Goal: Task Accomplishment & Management: Complete application form

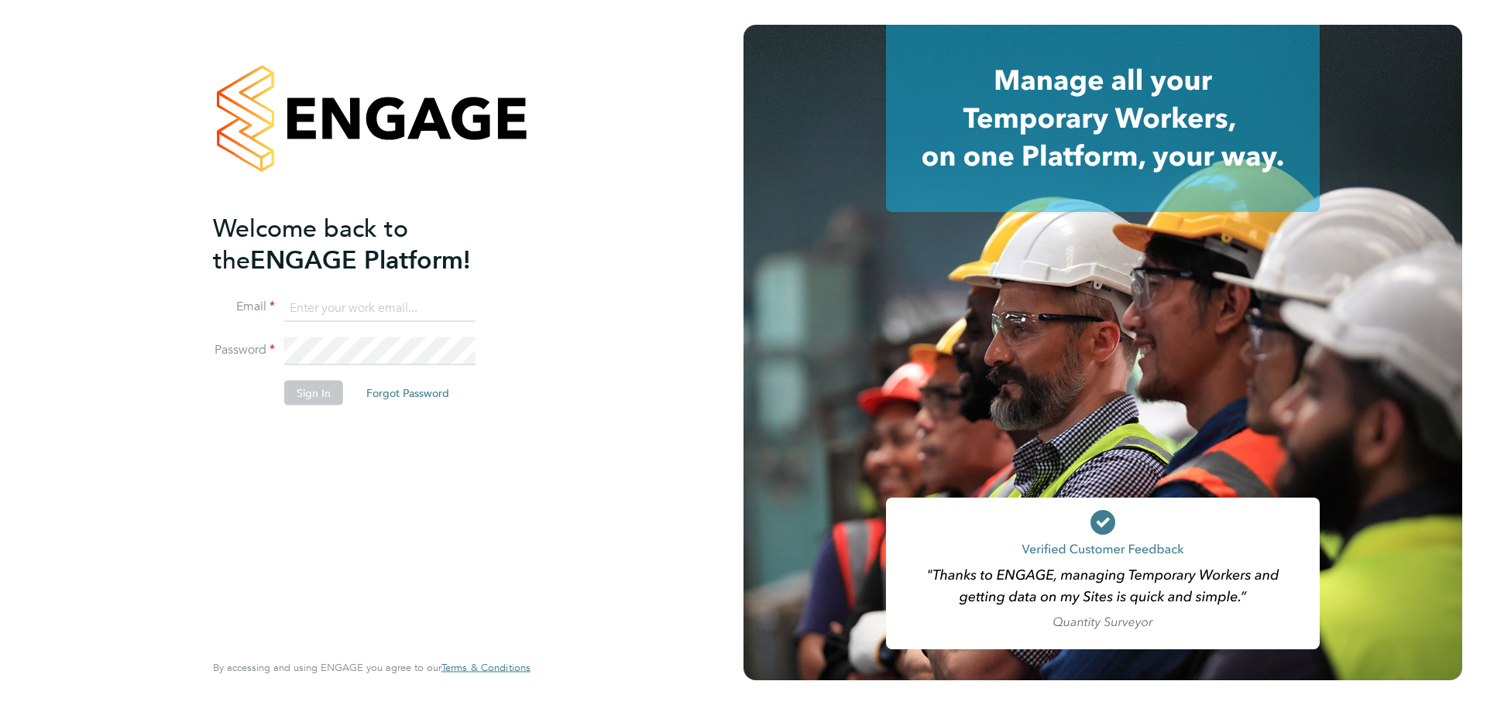
click at [340, 302] on input at bounding box center [379, 308] width 191 height 28
type input "caitlin.rae@integrapeople.com"
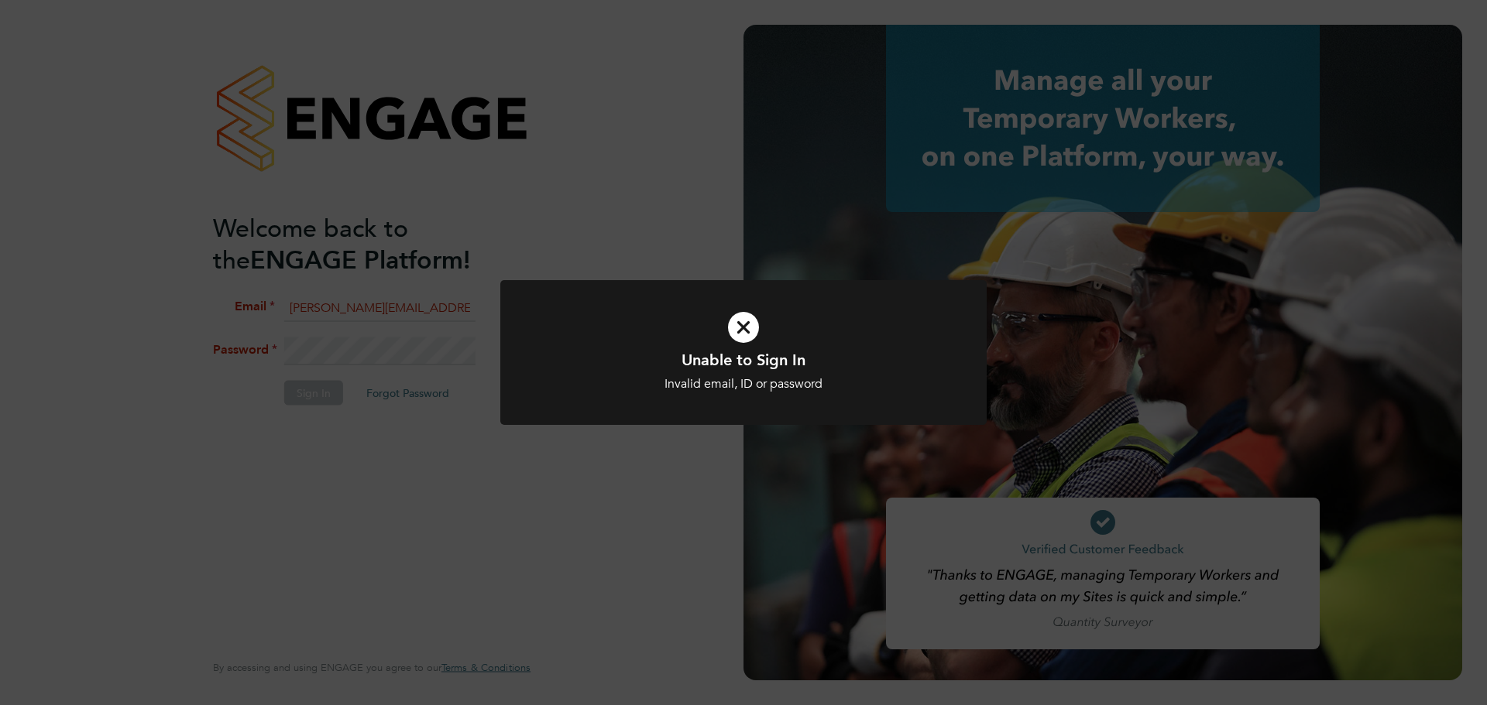
drag, startPoint x: 597, startPoint y: 324, endPoint x: 562, endPoint y: 341, distance: 38.8
click at [595, 330] on icon at bounding box center [743, 327] width 403 height 60
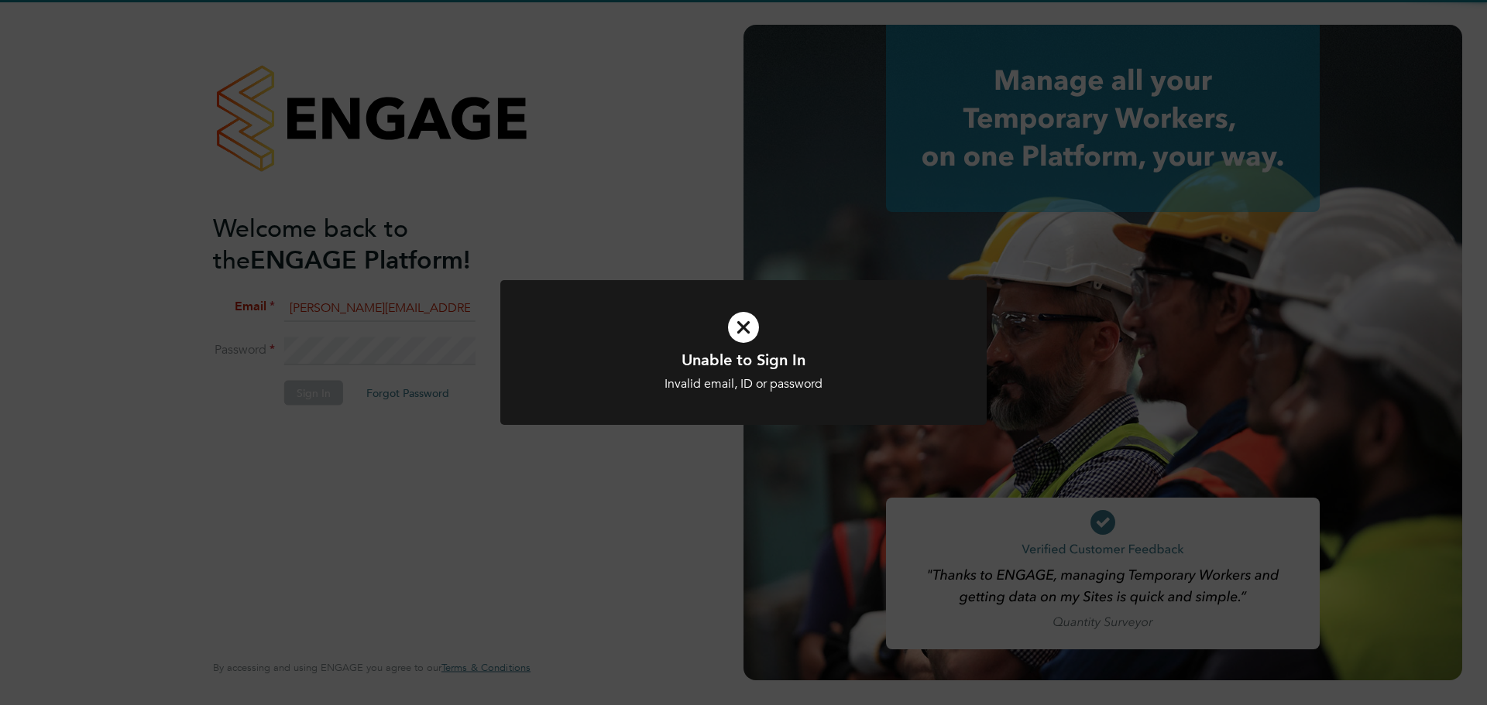
click at [735, 335] on icon at bounding box center [743, 327] width 403 height 60
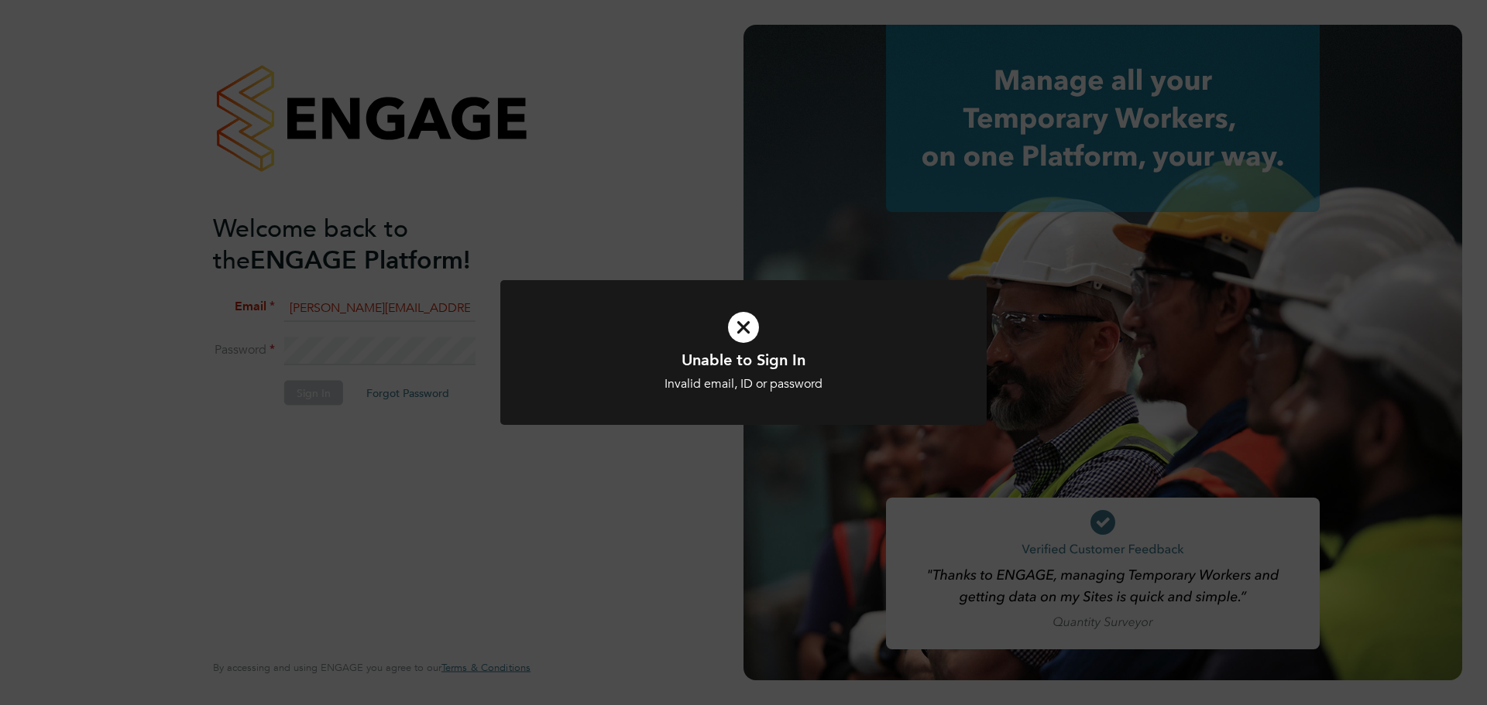
click at [756, 296] on div at bounding box center [743, 352] width 486 height 145
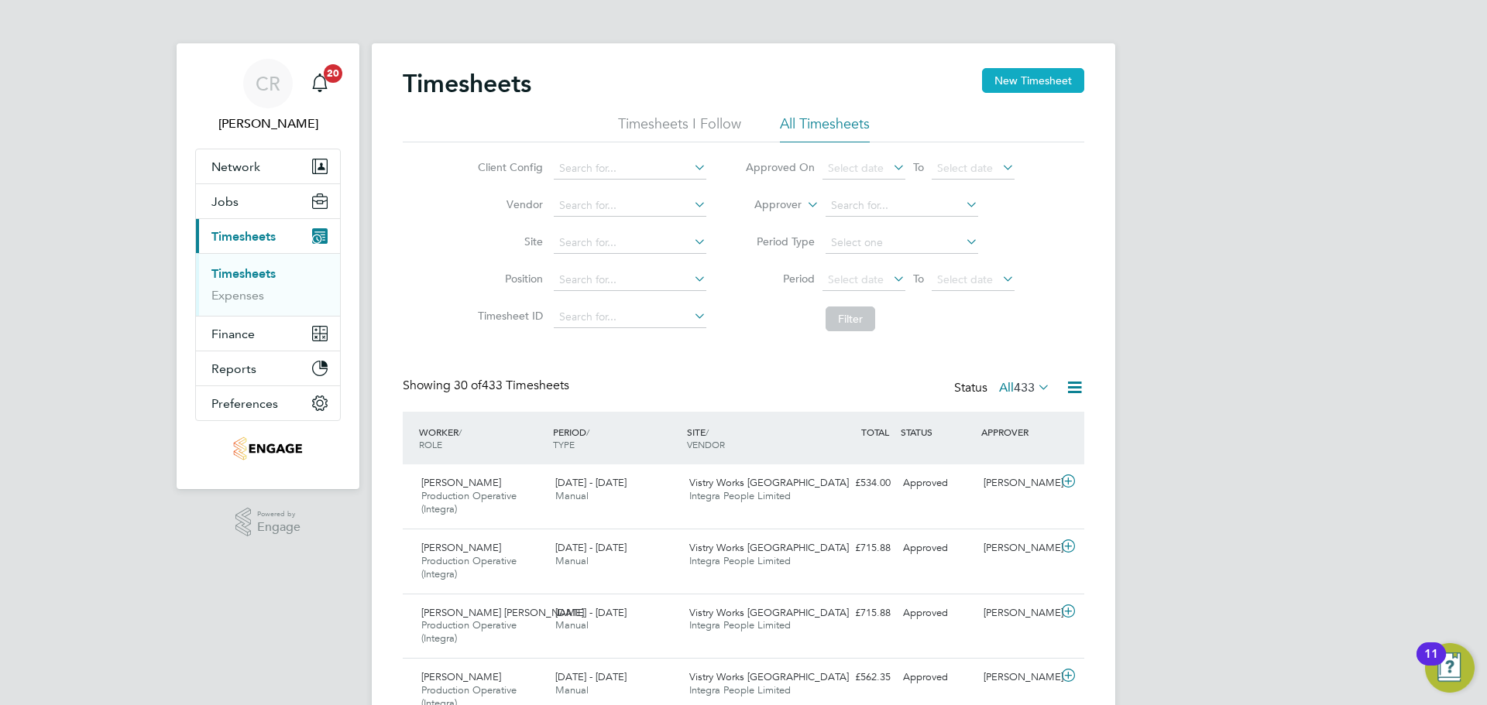
click at [1014, 87] on button "New Timesheet" at bounding box center [1033, 80] width 102 height 25
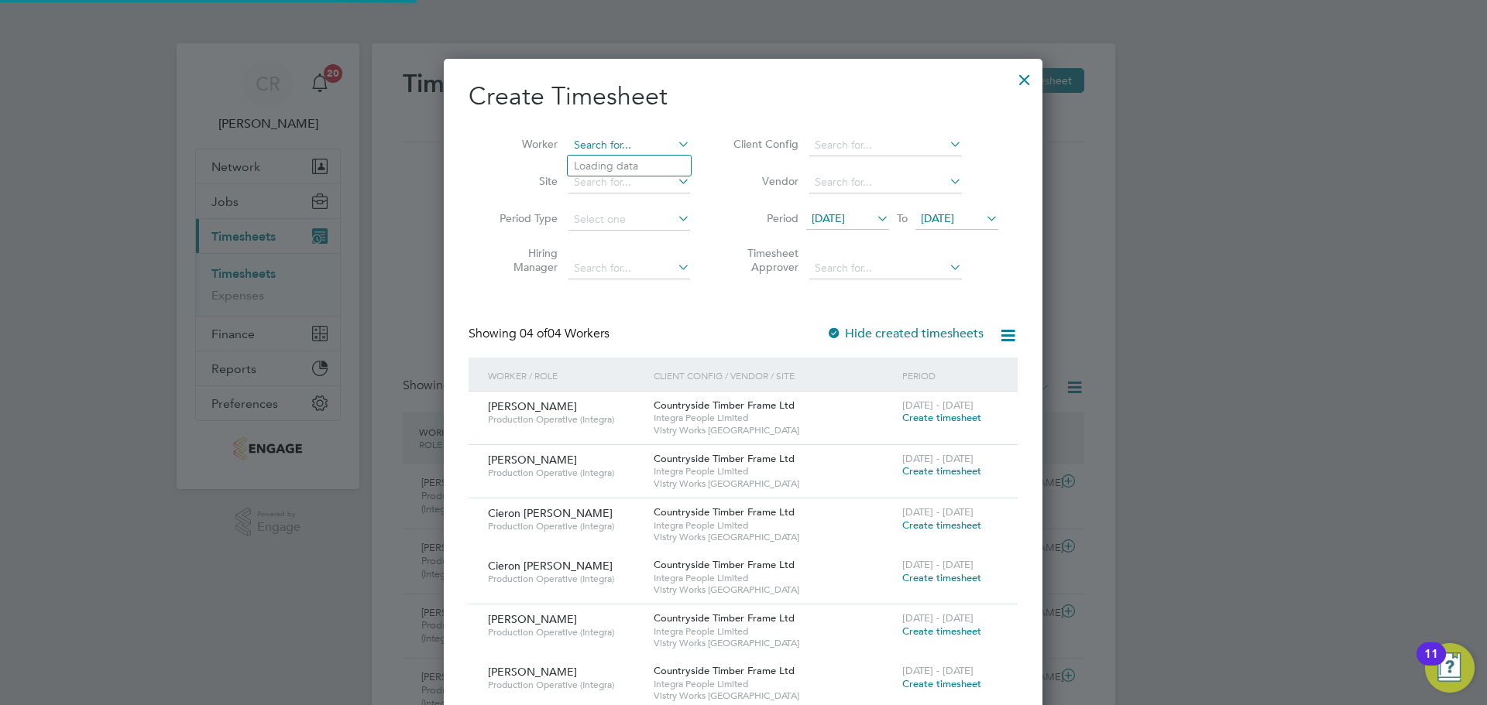
click at [592, 145] on input at bounding box center [629, 146] width 122 height 22
type input "[PERSON_NAME]"
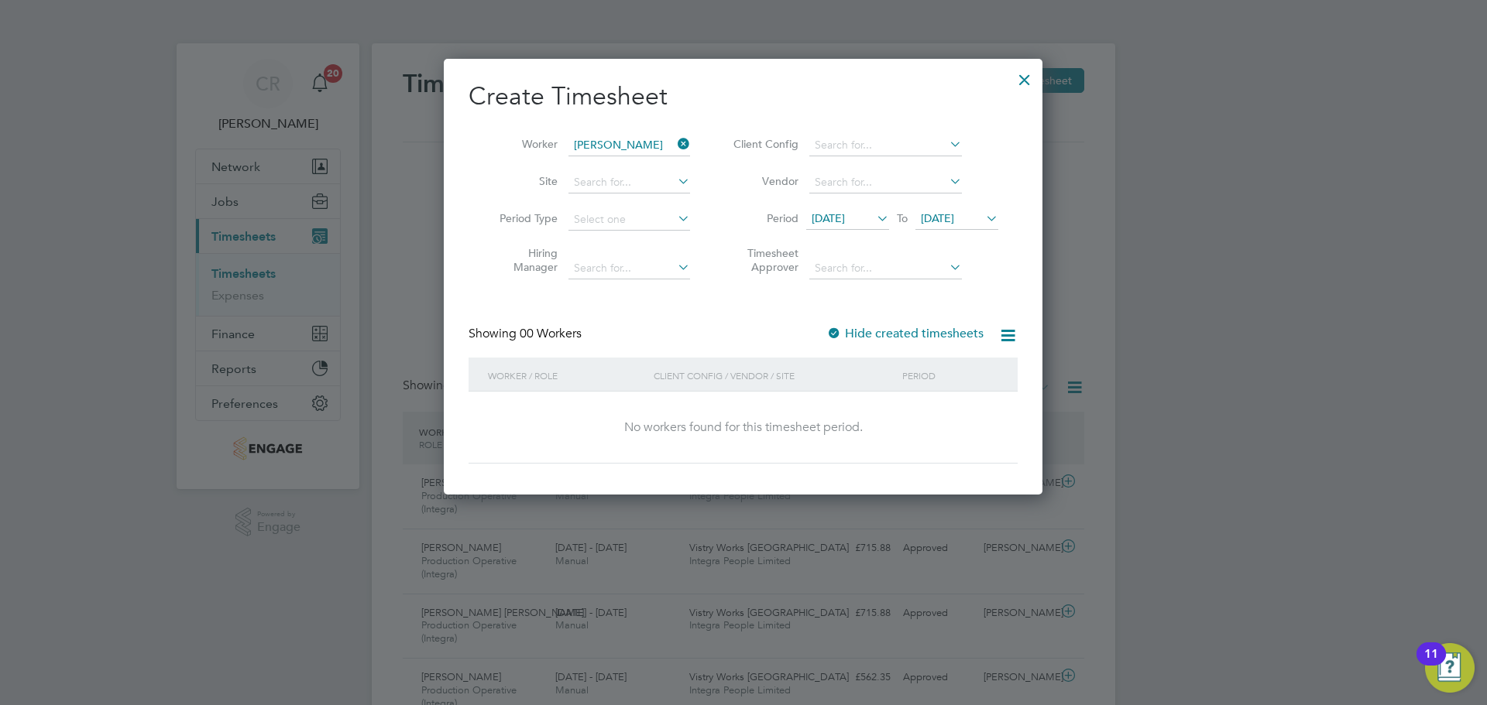
click at [845, 218] on span "[DATE]" at bounding box center [827, 218] width 33 height 14
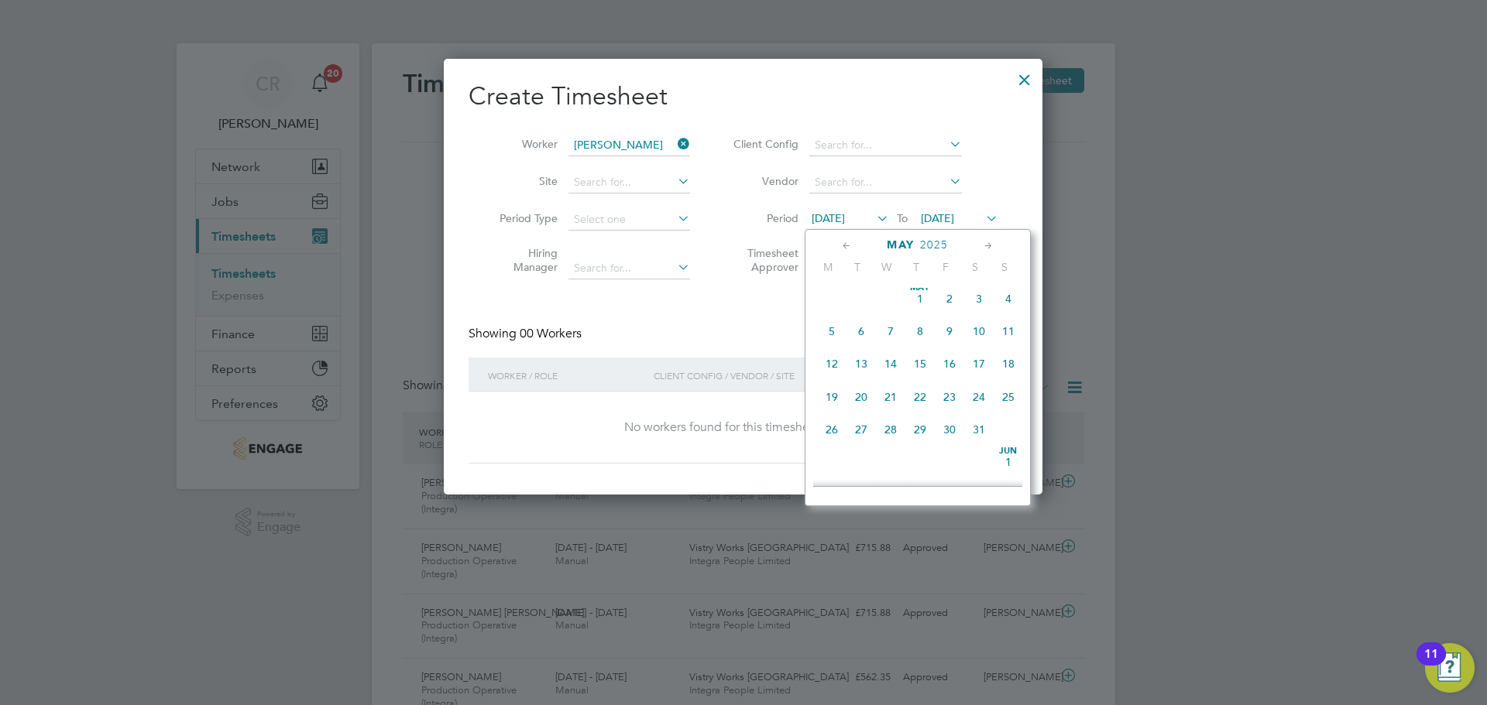
click at [832, 330] on span "5" at bounding box center [831, 331] width 29 height 29
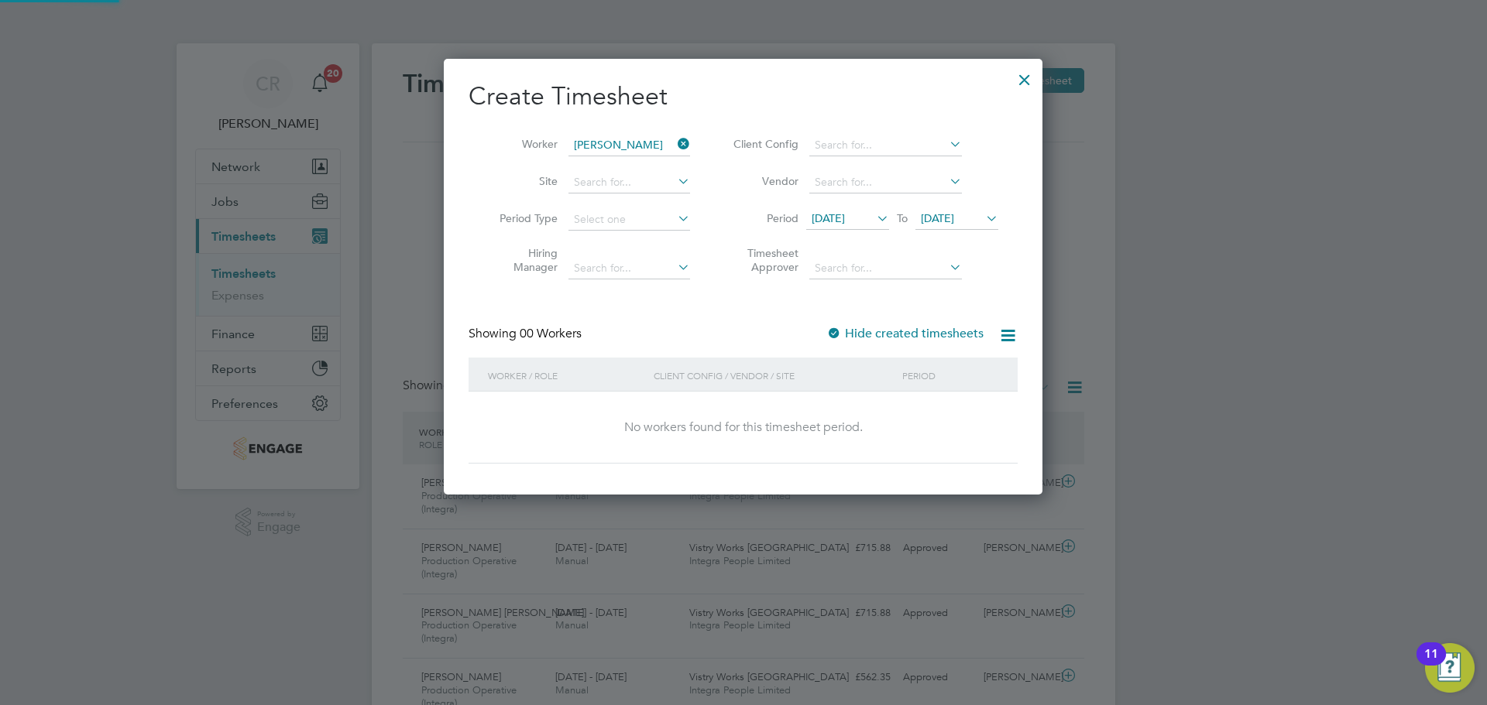
click at [949, 216] on span "[DATE]" at bounding box center [937, 218] width 33 height 14
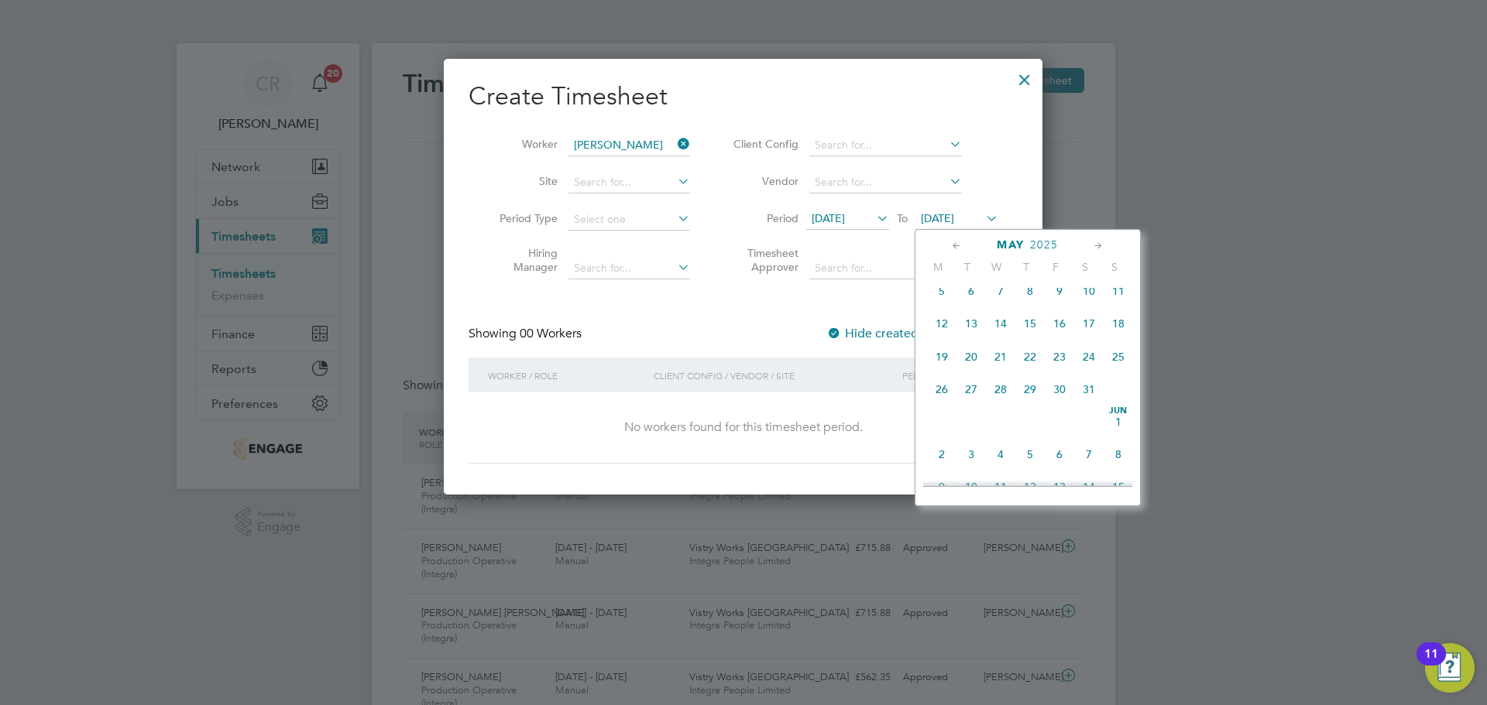
click at [1124, 292] on span "11" at bounding box center [1117, 290] width 29 height 29
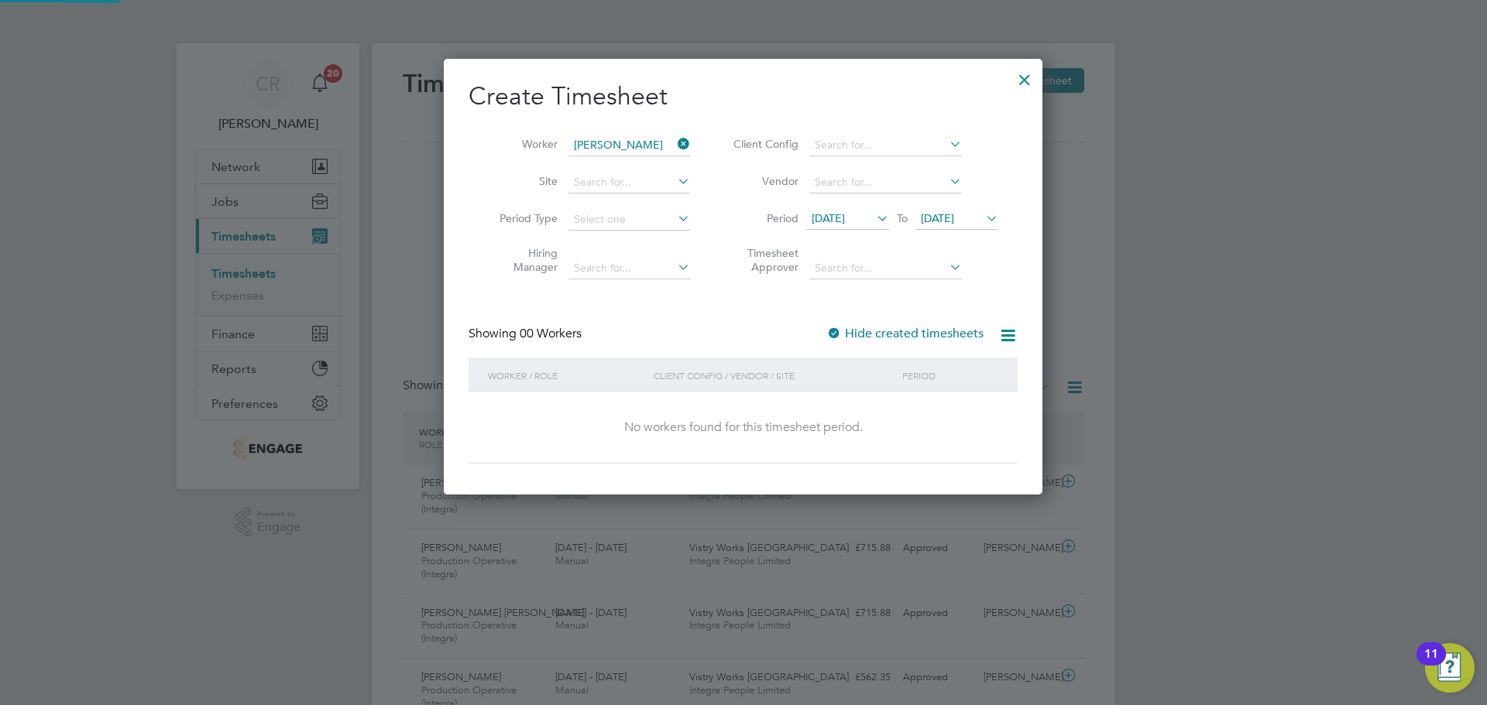
click at [862, 249] on li "Timesheet Approver" at bounding box center [863, 262] width 308 height 49
click at [869, 261] on input at bounding box center [885, 269] width 153 height 22
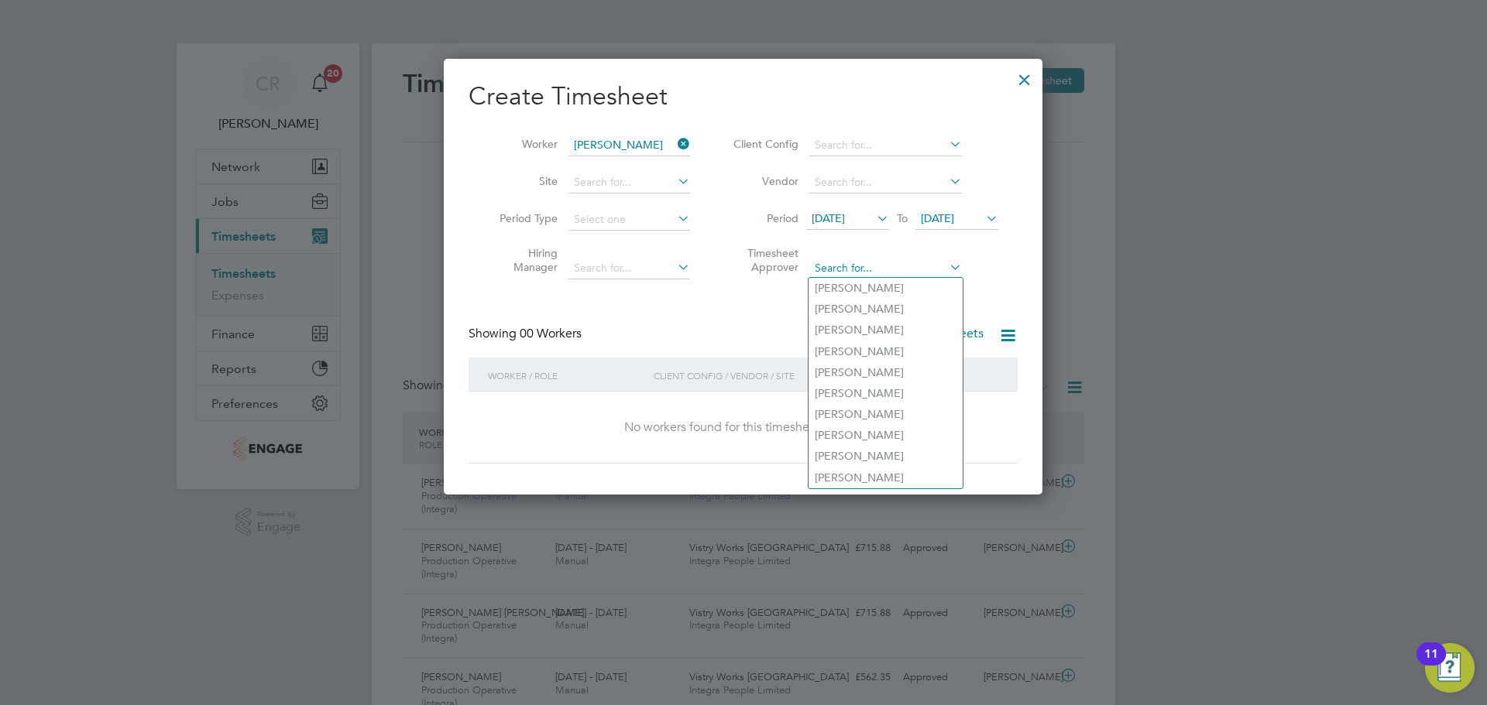
click at [866, 262] on input at bounding box center [885, 269] width 153 height 22
click at [1014, 307] on div "Create Timesheet Worker [PERSON_NAME] Site Period Type Hiring Manager Client Co…" at bounding box center [742, 272] width 549 height 383
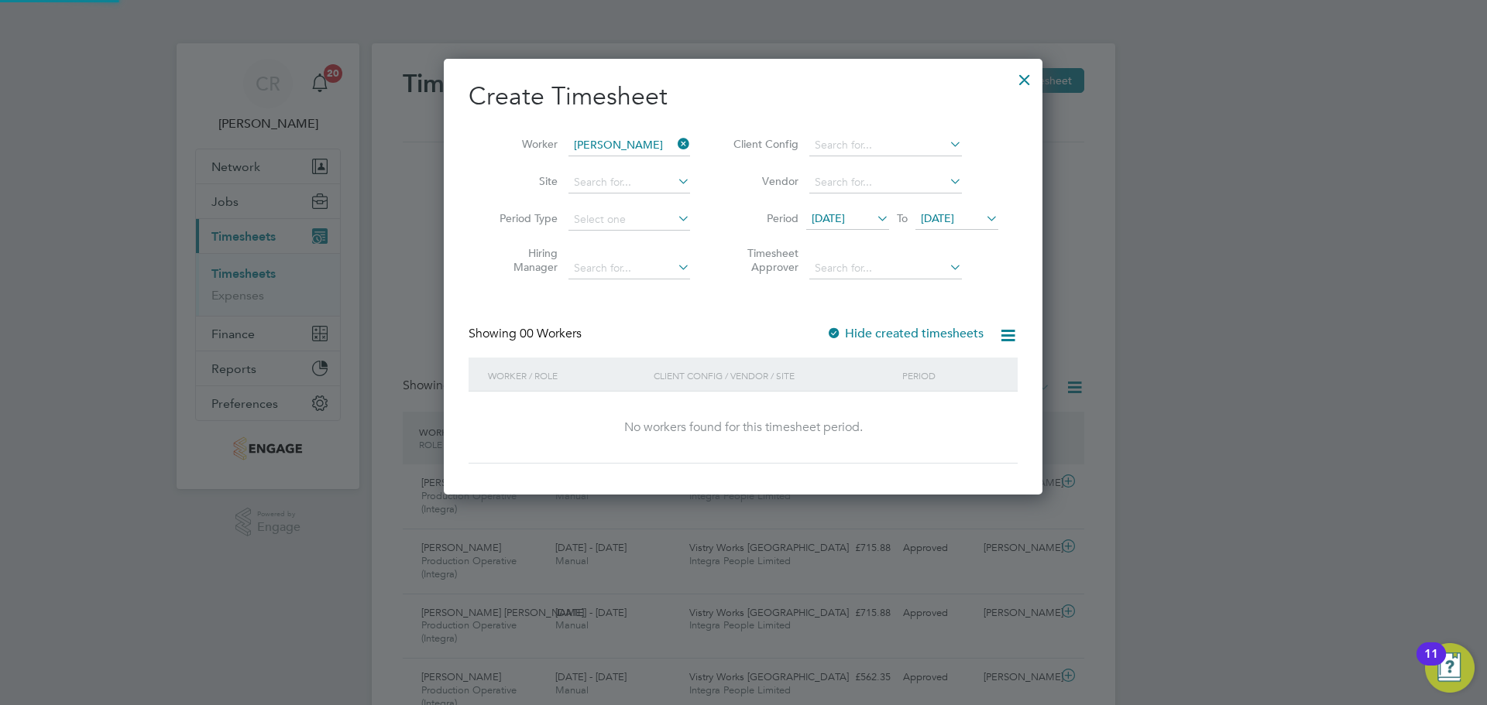
click at [842, 331] on div at bounding box center [833, 334] width 15 height 15
click at [1004, 334] on icon at bounding box center [1007, 335] width 19 height 19
click at [1003, 337] on icon at bounding box center [1007, 335] width 19 height 19
click at [909, 334] on label "Hide created timesheets" at bounding box center [904, 333] width 157 height 15
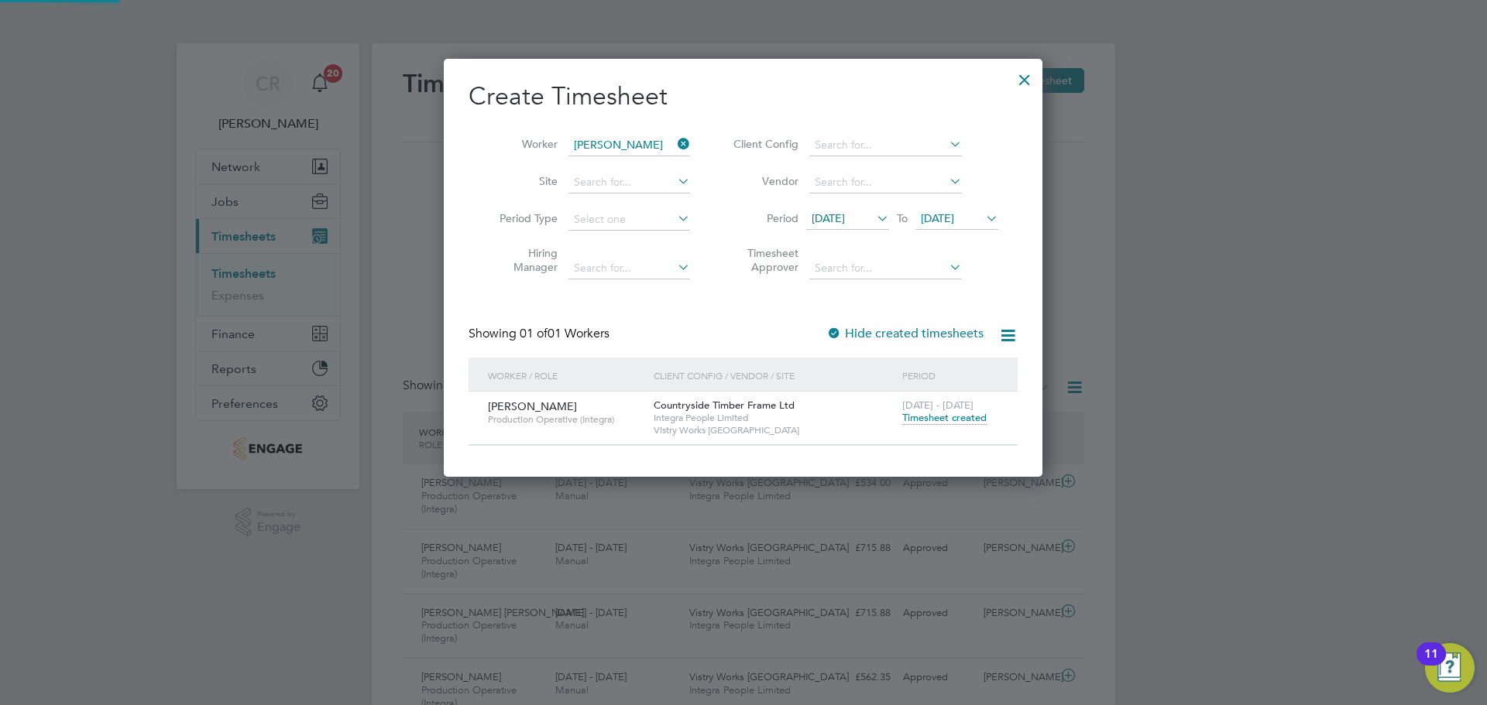
click at [853, 333] on label "Hide created timesheets" at bounding box center [904, 333] width 157 height 15
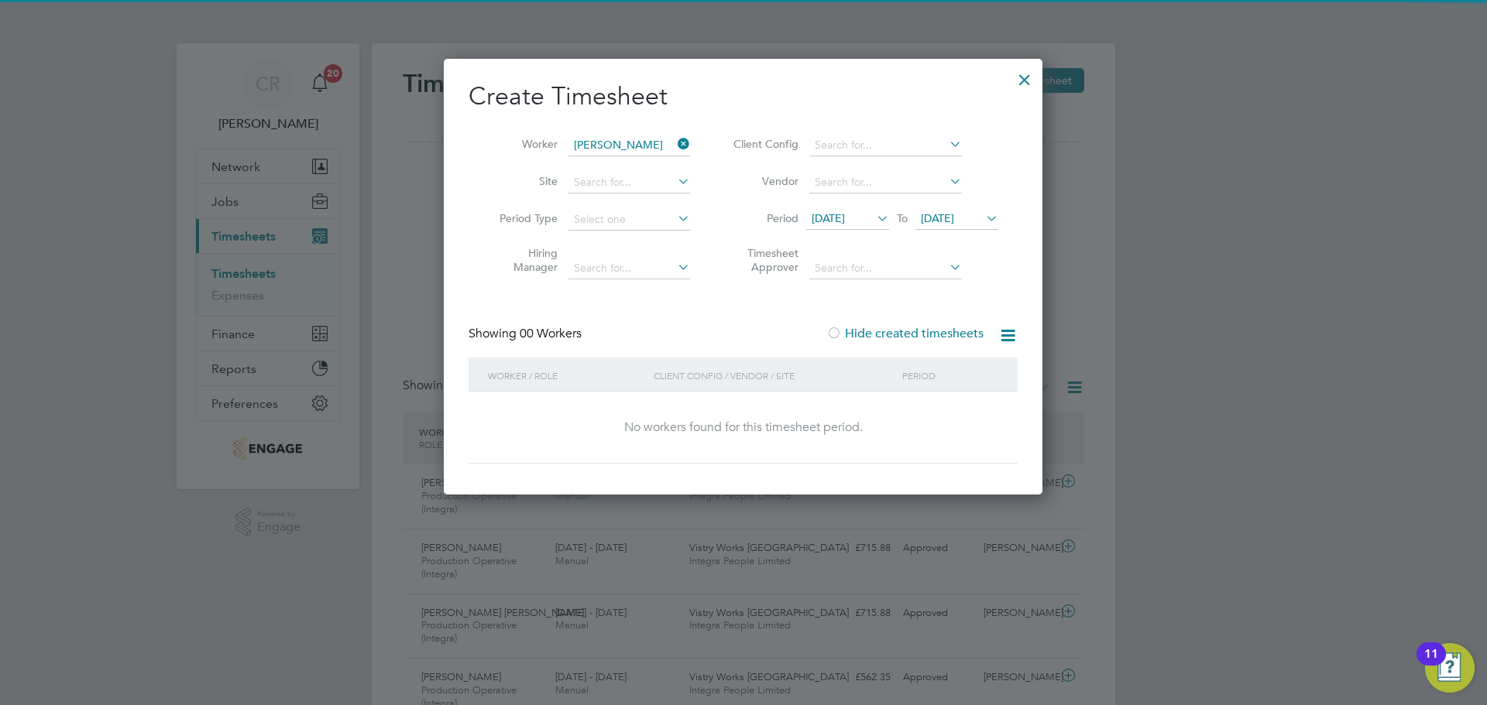
click at [856, 334] on label "Hide created timesheets" at bounding box center [904, 333] width 157 height 15
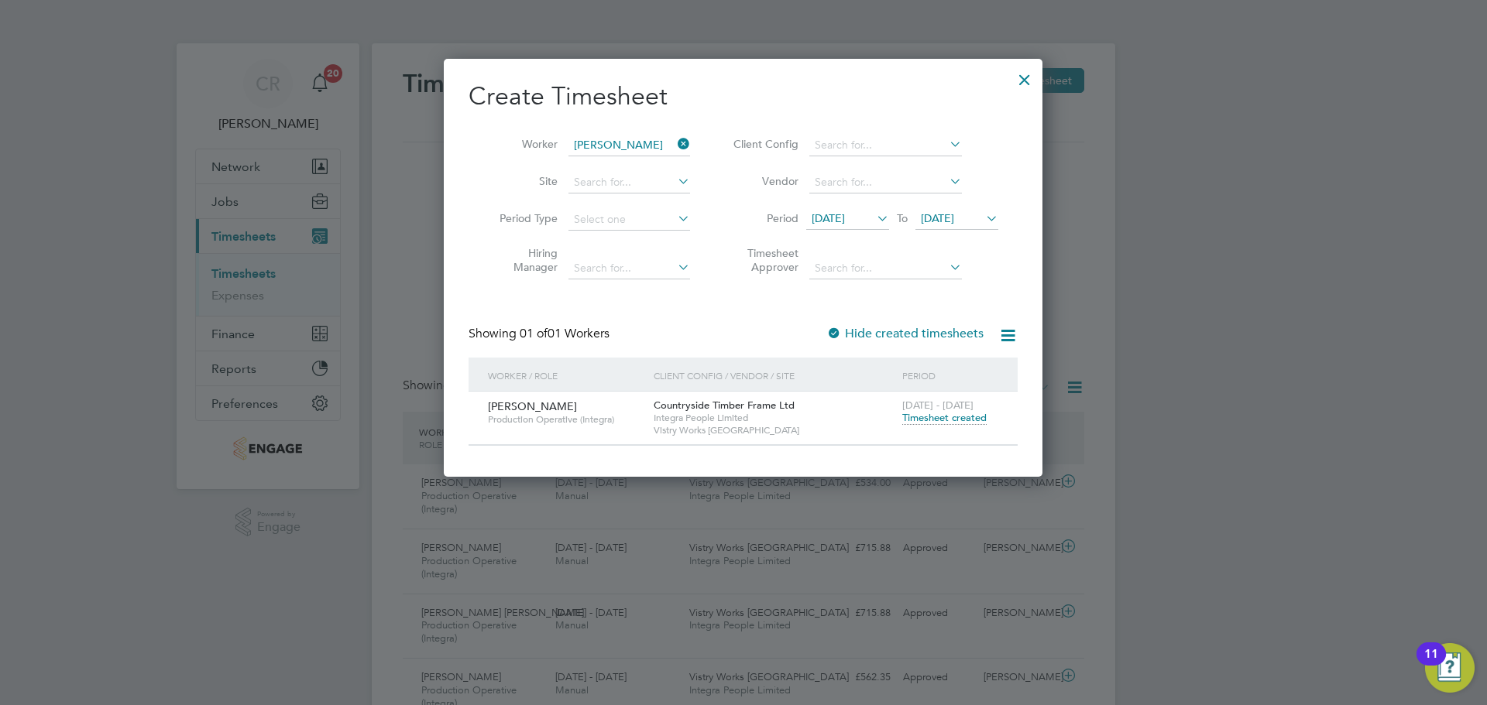
click at [936, 419] on span "Timesheet created" at bounding box center [944, 418] width 84 height 14
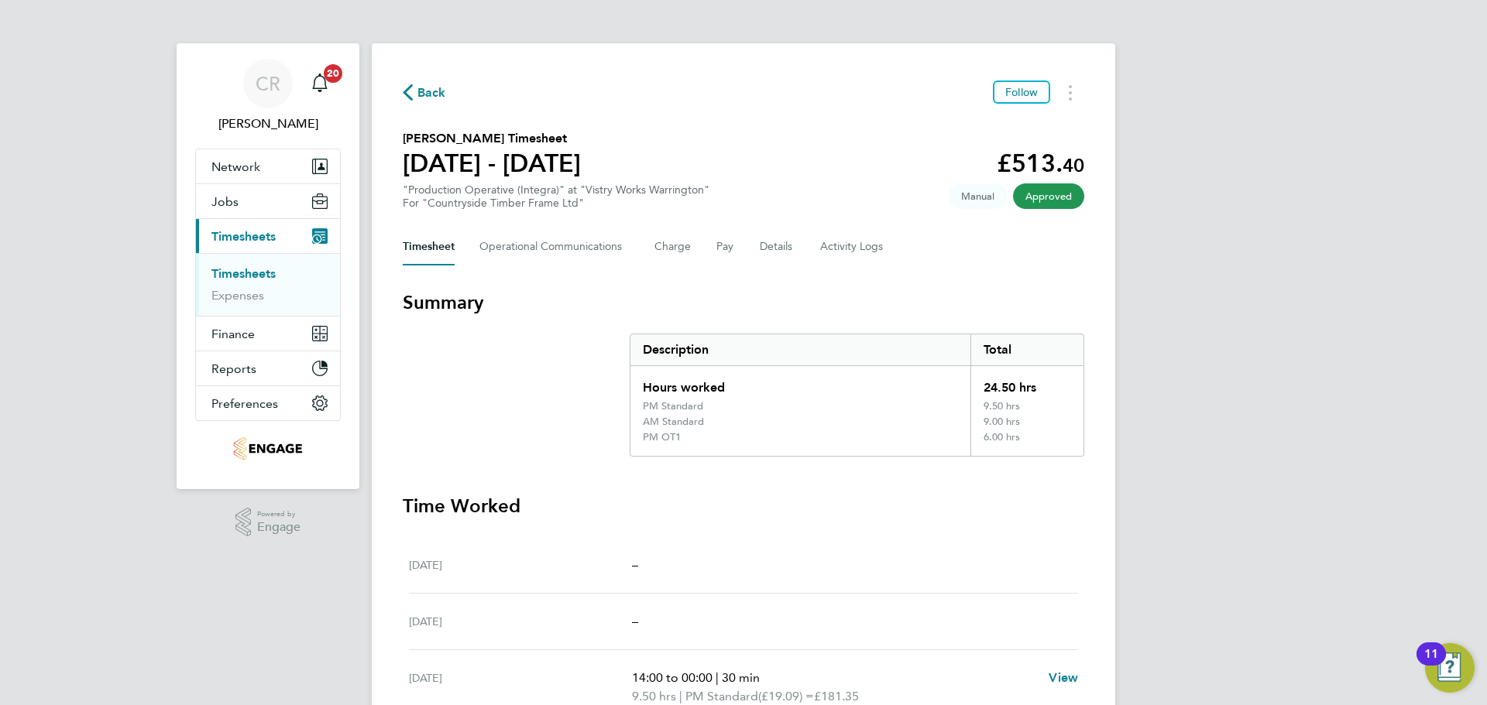
drag, startPoint x: 413, startPoint y: 91, endPoint x: 458, endPoint y: 108, distance: 47.3
click at [413, 91] on span "Back" at bounding box center [424, 91] width 43 height 15
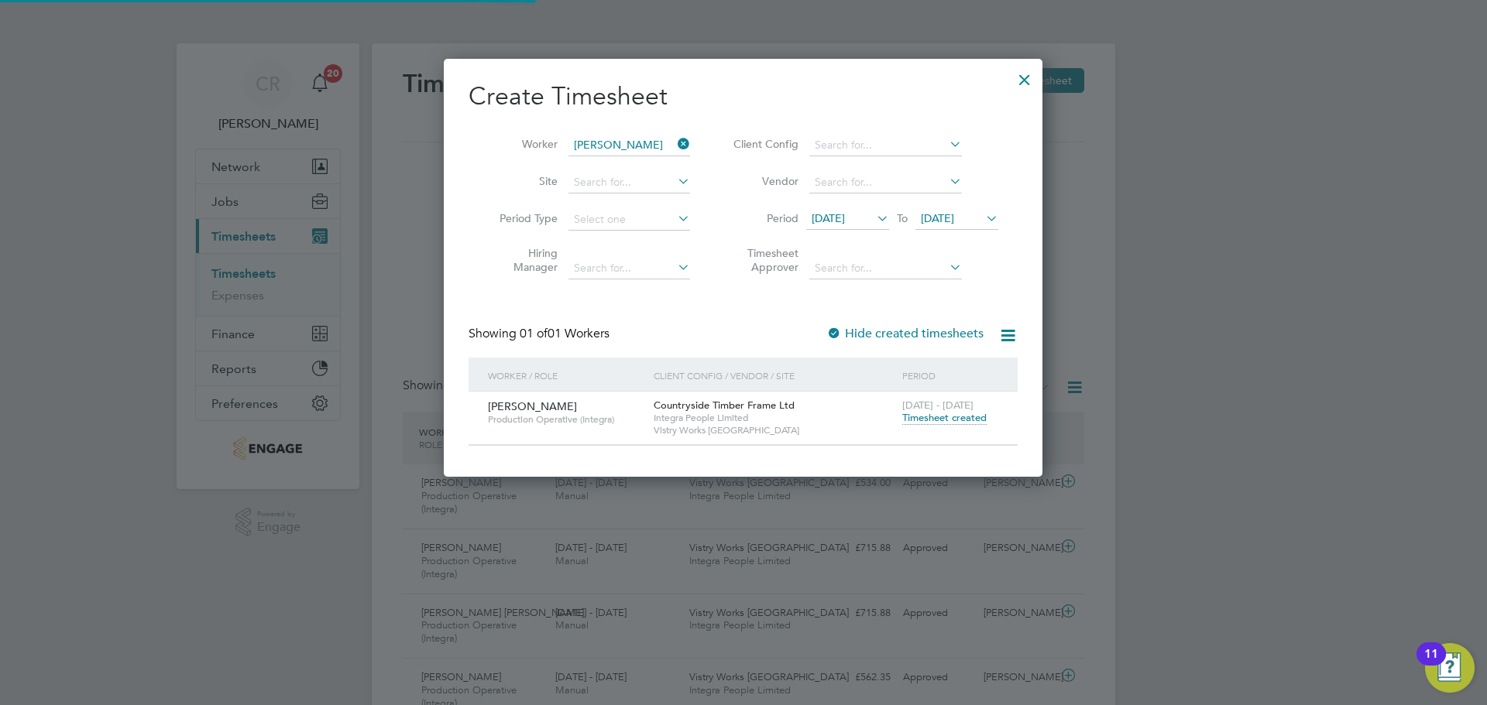
scroll to position [39, 135]
click at [674, 144] on icon at bounding box center [674, 144] width 0 height 22
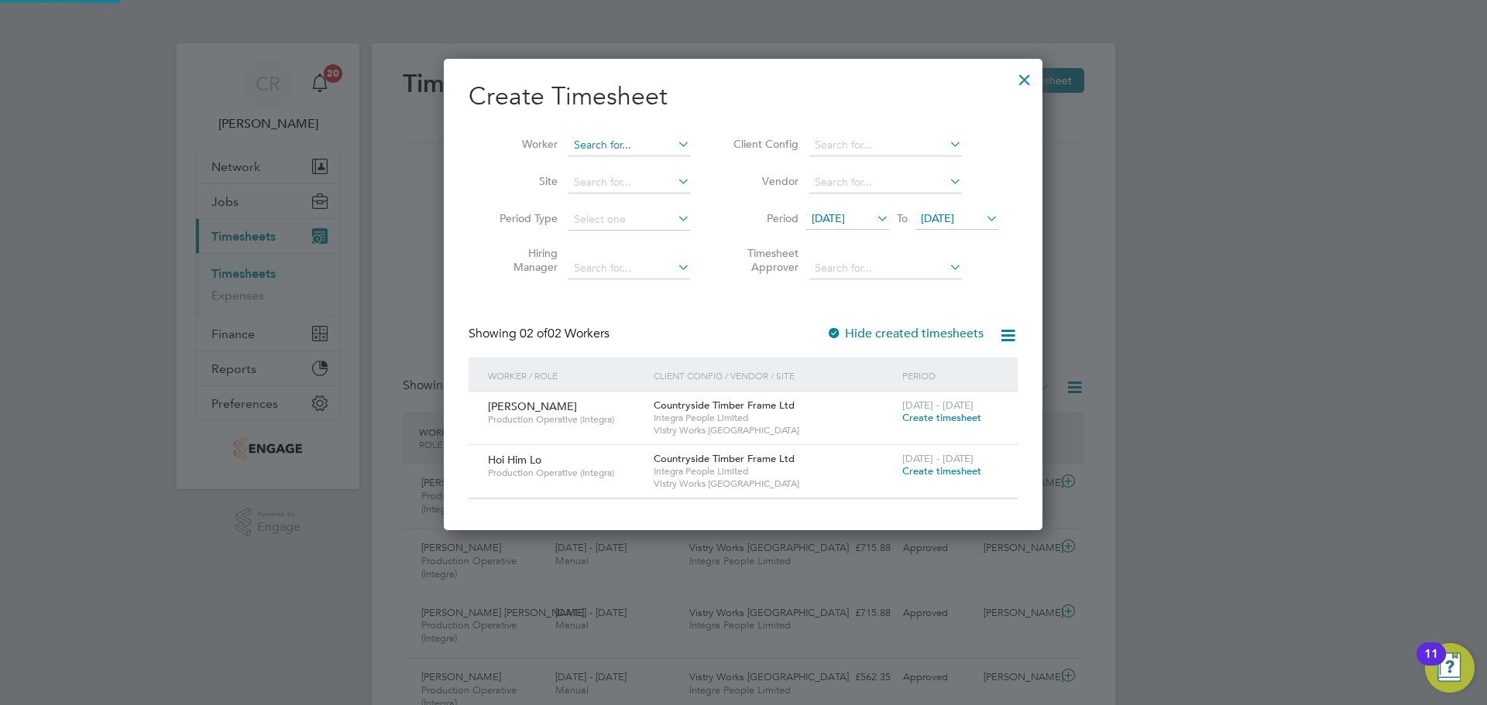
click at [639, 146] on input at bounding box center [629, 146] width 122 height 22
type input "[PERSON_NAME]"
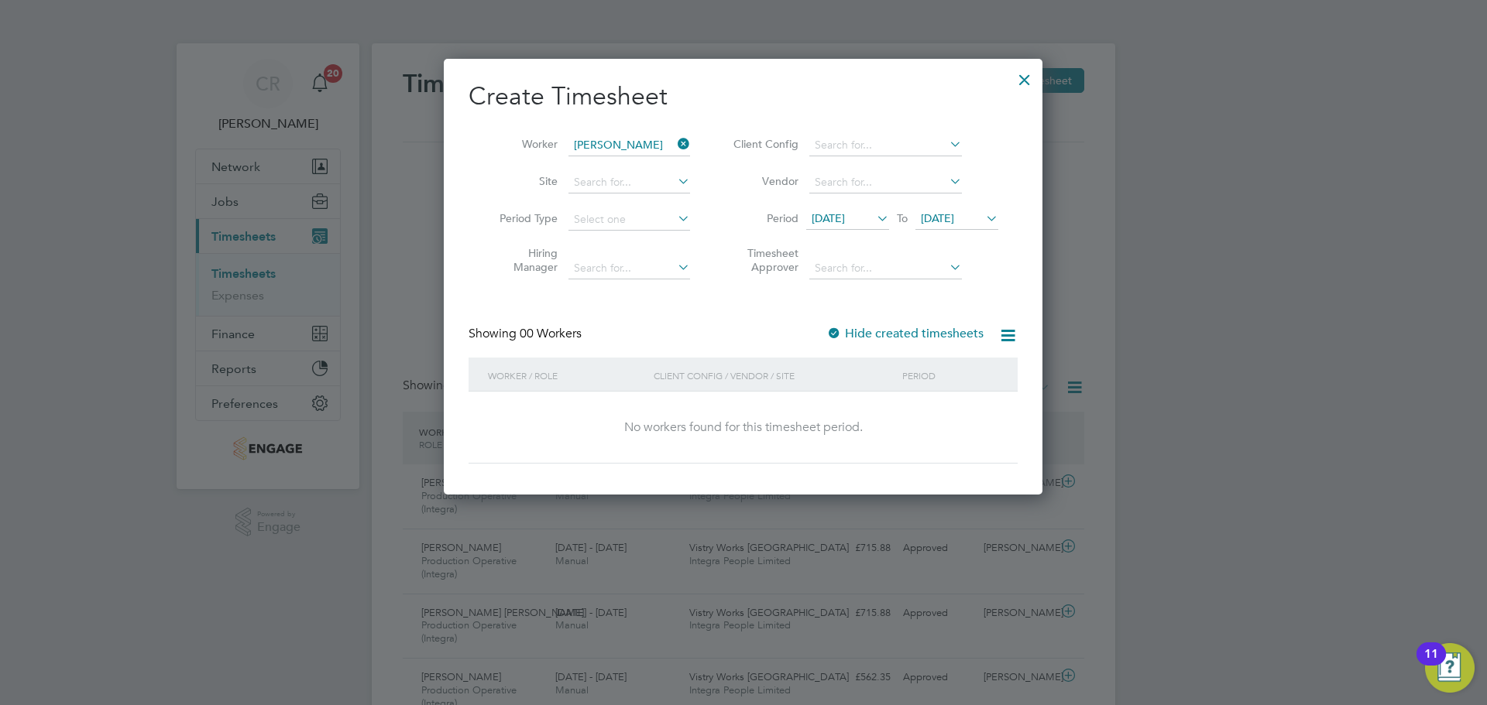
click at [674, 143] on icon at bounding box center [674, 144] width 0 height 22
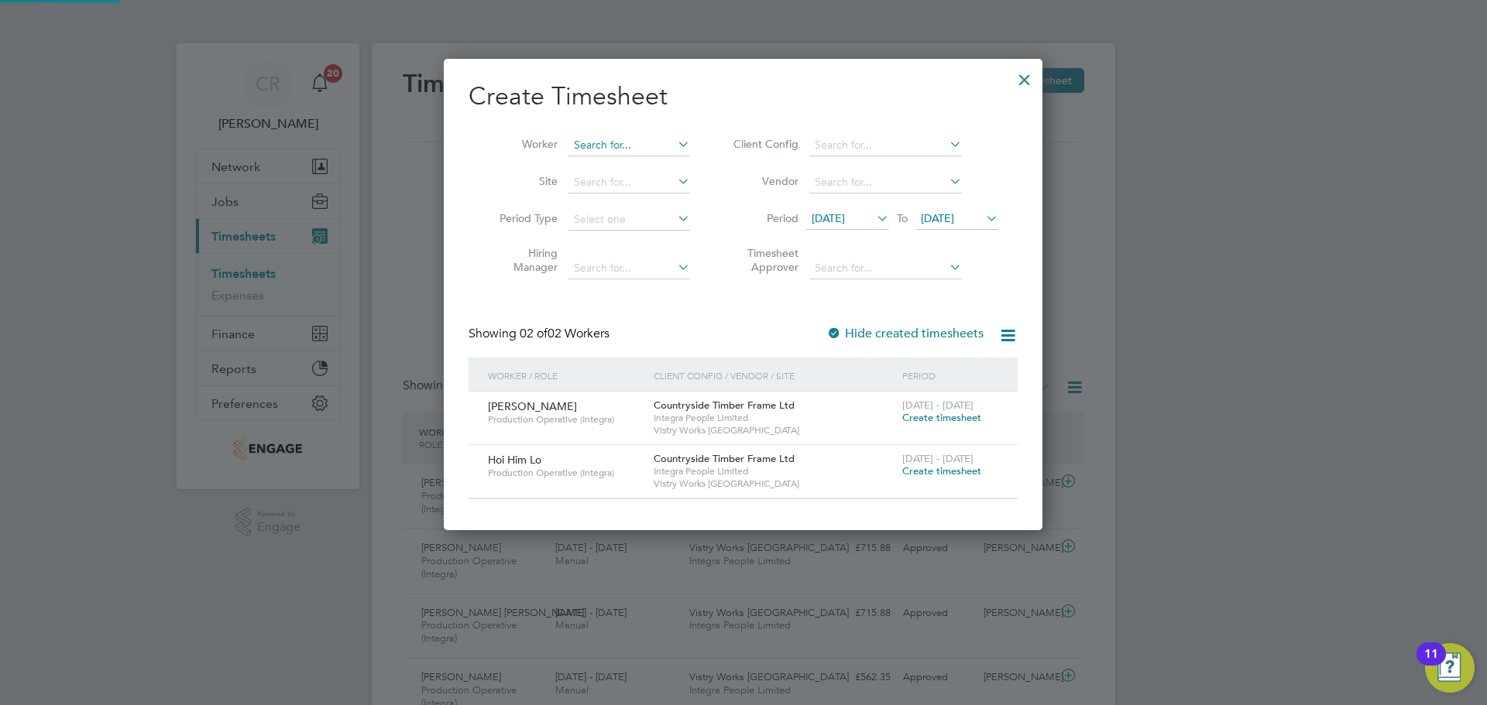
click at [641, 144] on input at bounding box center [629, 146] width 122 height 22
type input "fen"
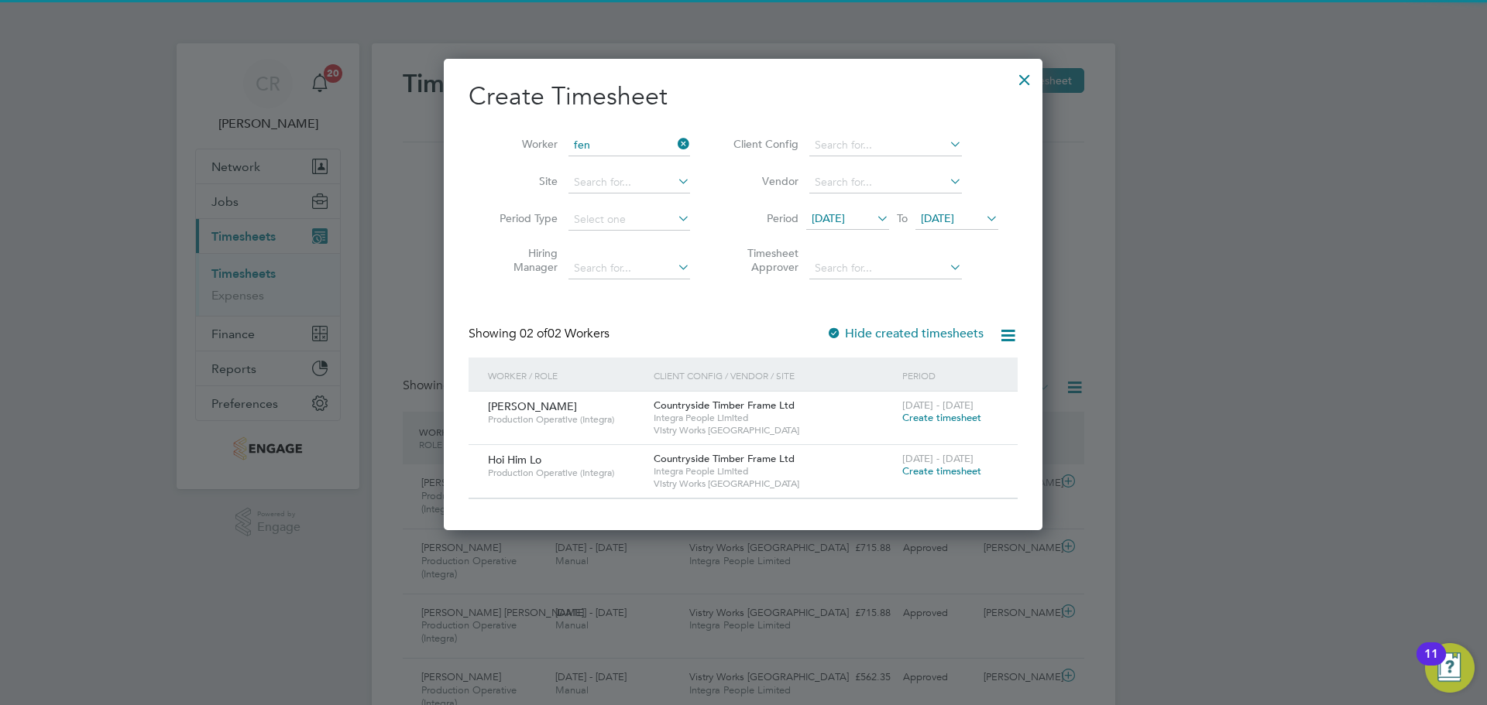
drag, startPoint x: 636, startPoint y: 160, endPoint x: 824, endPoint y: 336, distance: 257.4
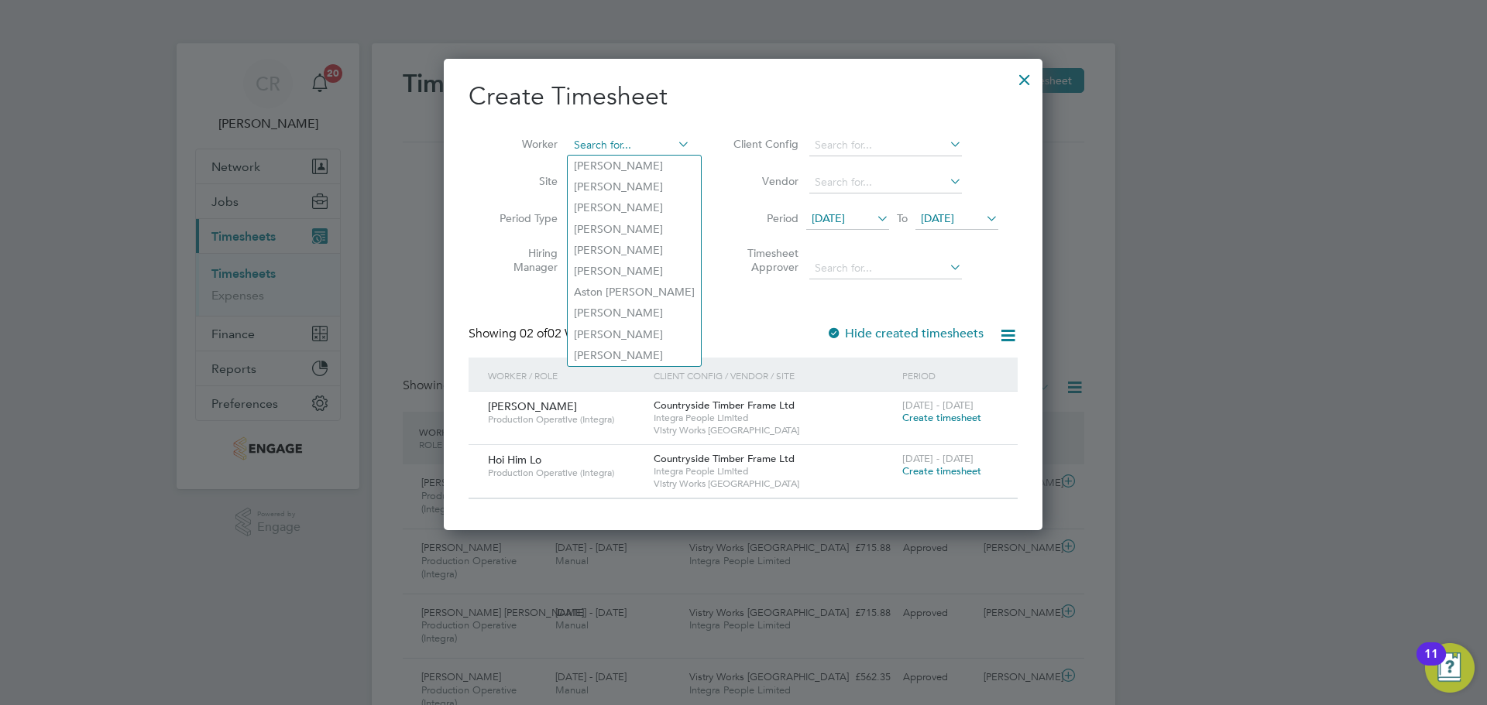
click at [610, 146] on input at bounding box center [629, 146] width 122 height 22
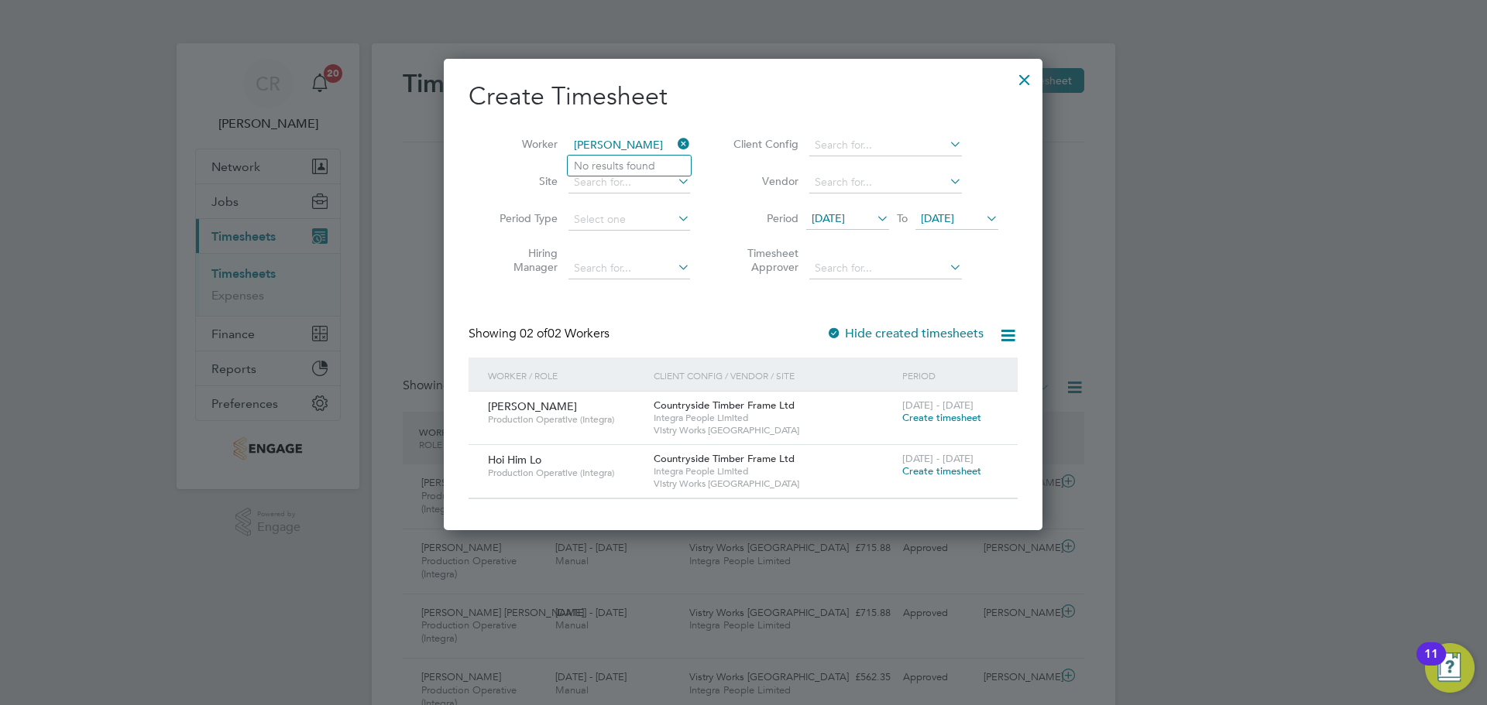
click at [593, 145] on input "[PERSON_NAME]" at bounding box center [629, 146] width 122 height 22
type input "[PERSON_NAME]"
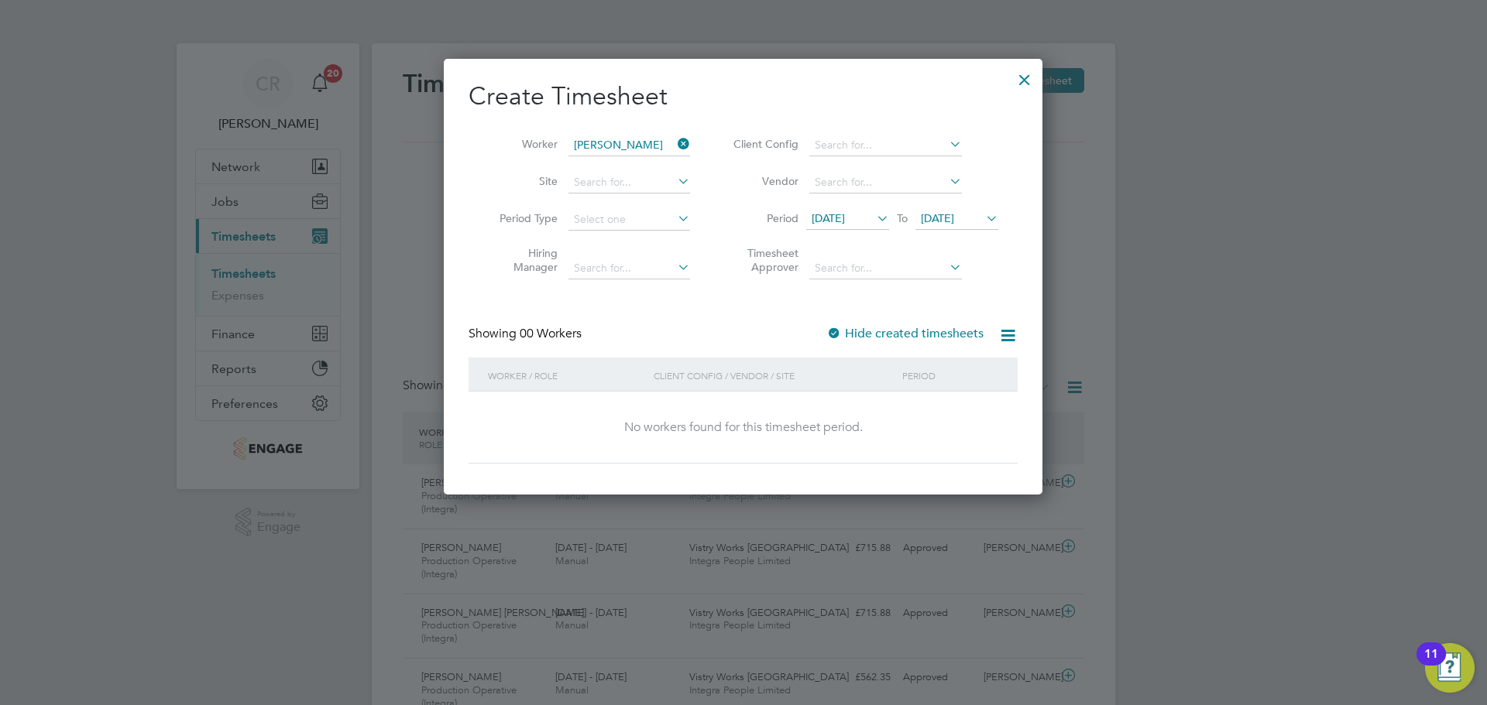
click at [859, 328] on label "Hide created timesheets" at bounding box center [904, 333] width 157 height 15
click at [923, 333] on label "Hide created timesheets" at bounding box center [904, 333] width 157 height 15
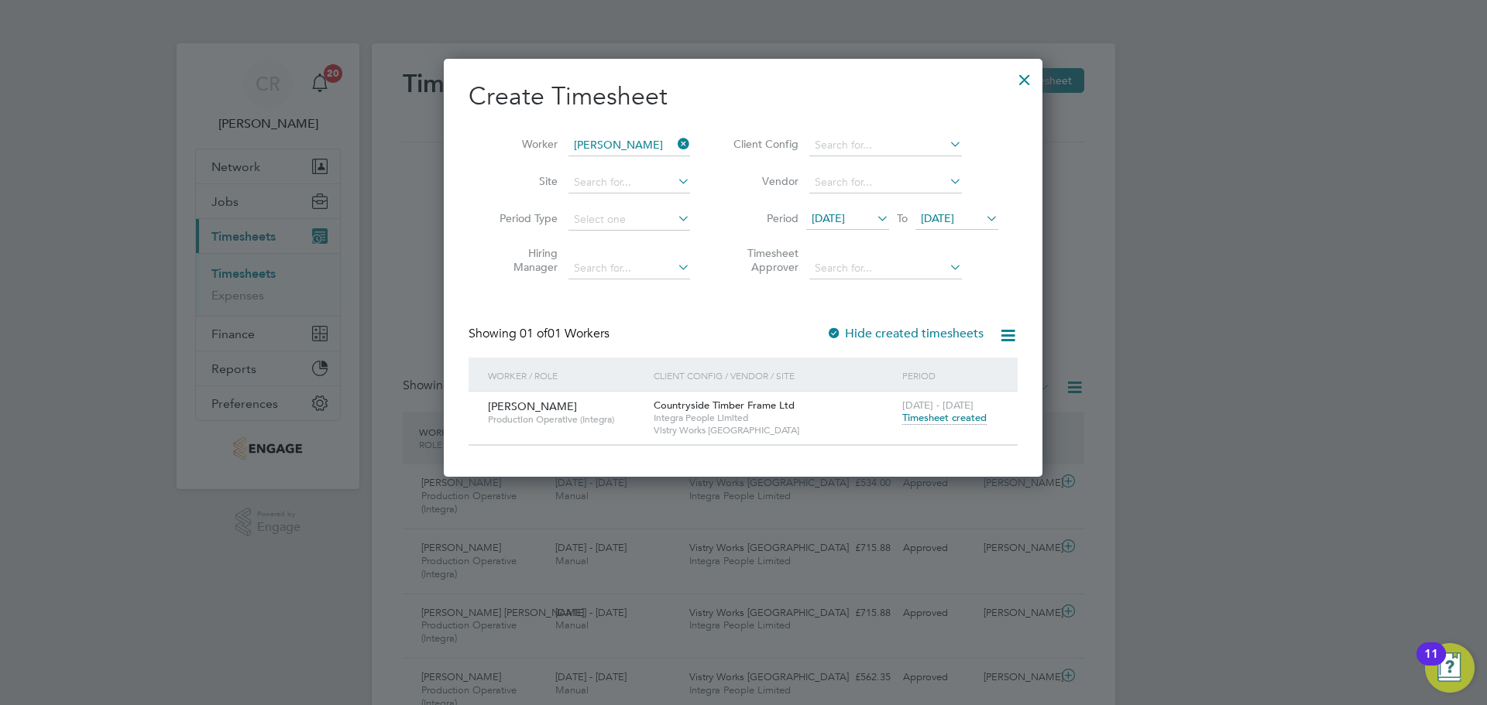
click at [945, 417] on span "Timesheet created" at bounding box center [944, 418] width 84 height 14
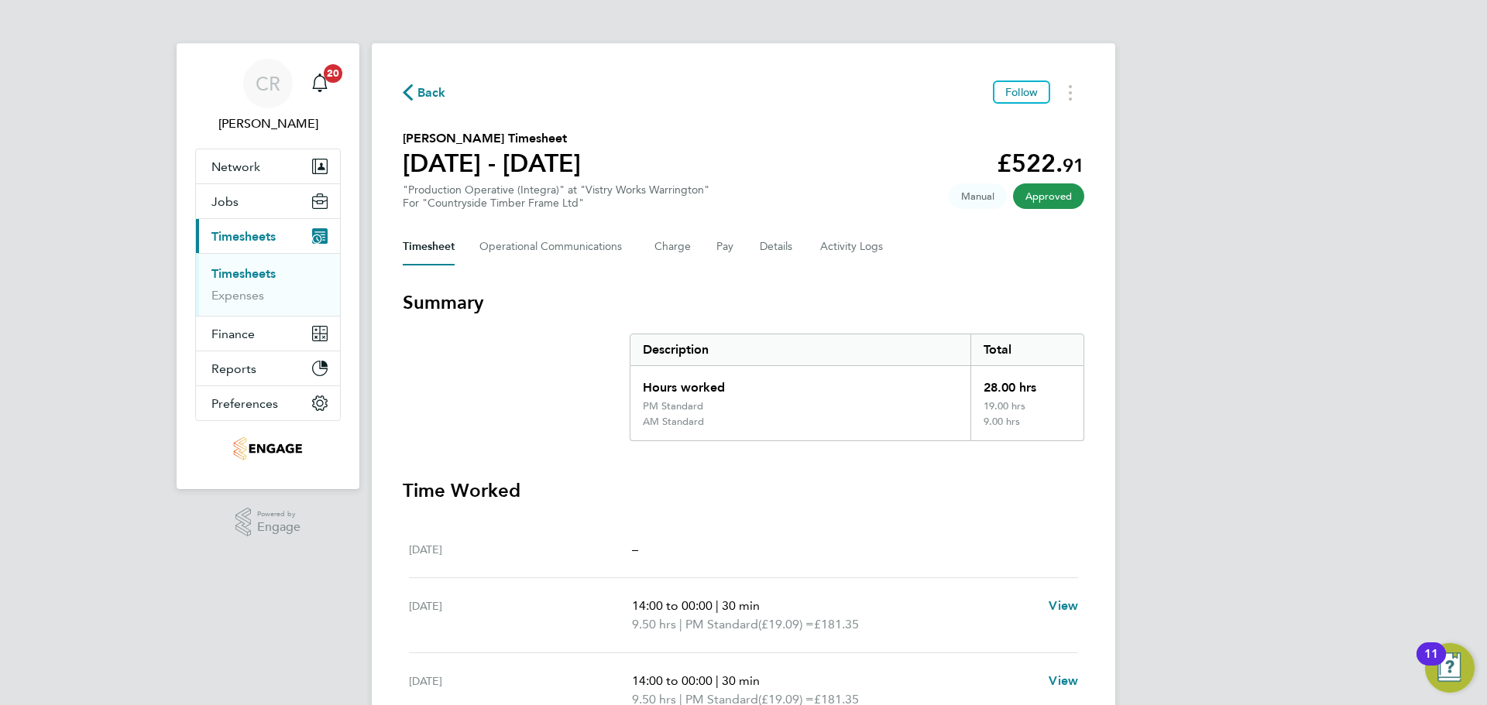
drag, startPoint x: 417, startPoint y: 98, endPoint x: 420, endPoint y: 109, distance: 12.0
click at [417, 97] on span "Back" at bounding box center [424, 91] width 43 height 15
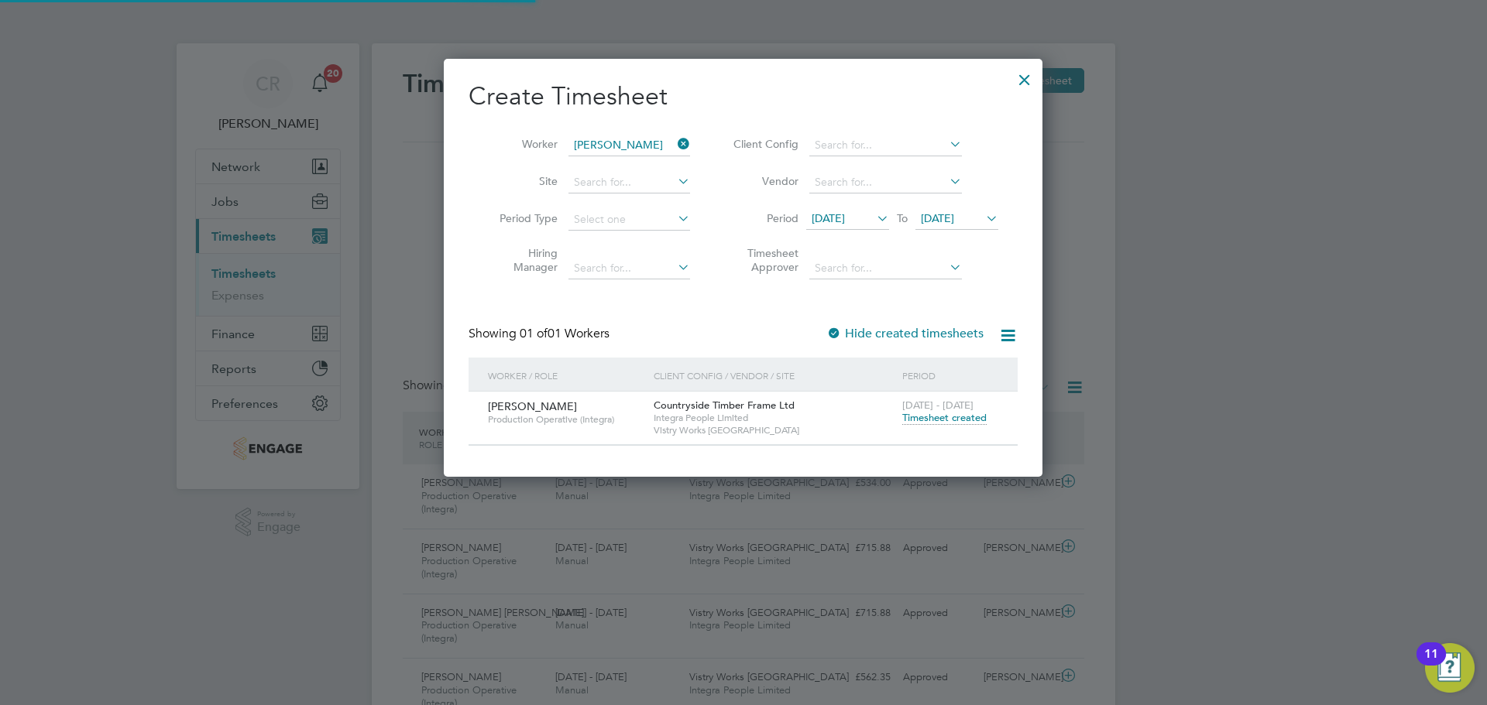
scroll to position [39, 135]
click at [674, 145] on icon at bounding box center [674, 144] width 0 height 22
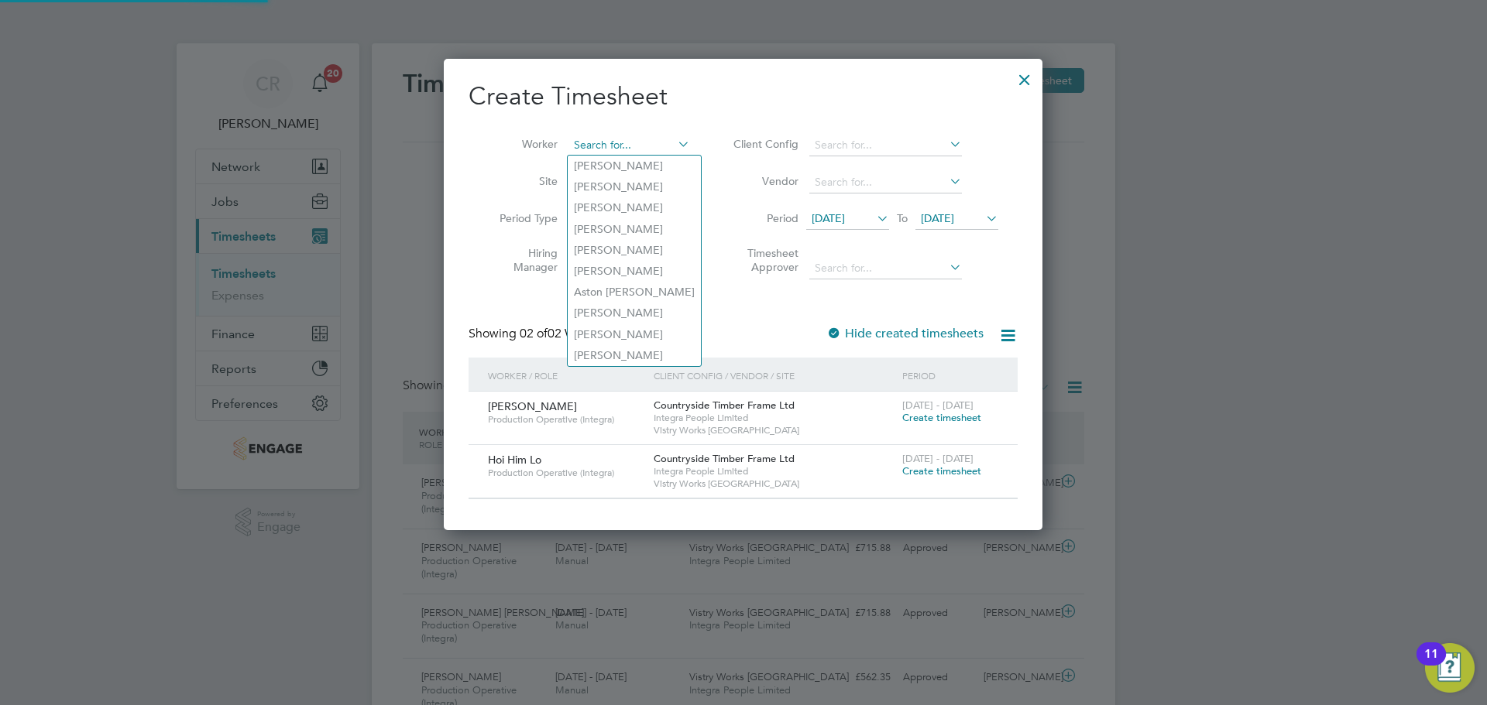
click at [599, 141] on input at bounding box center [629, 146] width 122 height 22
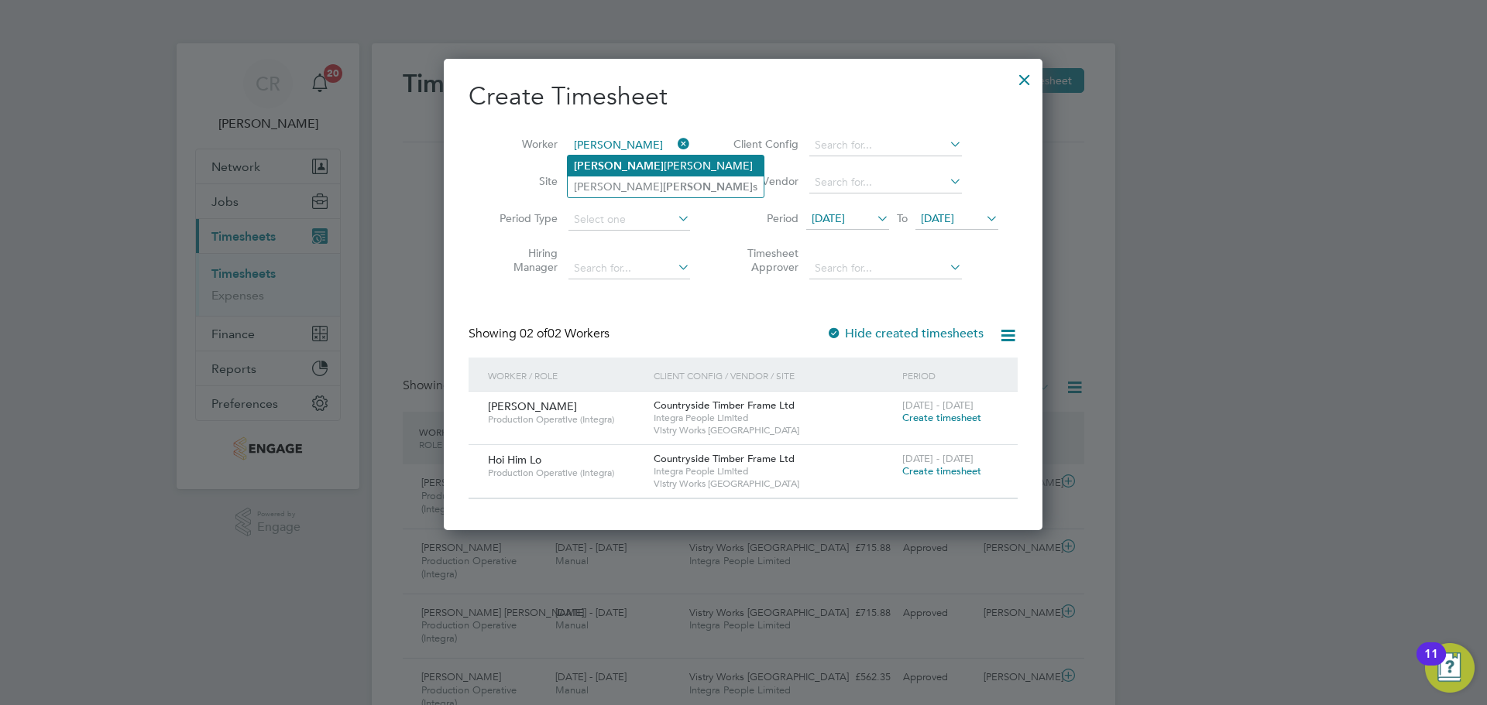
click at [645, 161] on li "[PERSON_NAME]" at bounding box center [666, 166] width 196 height 21
type input "[PERSON_NAME]"
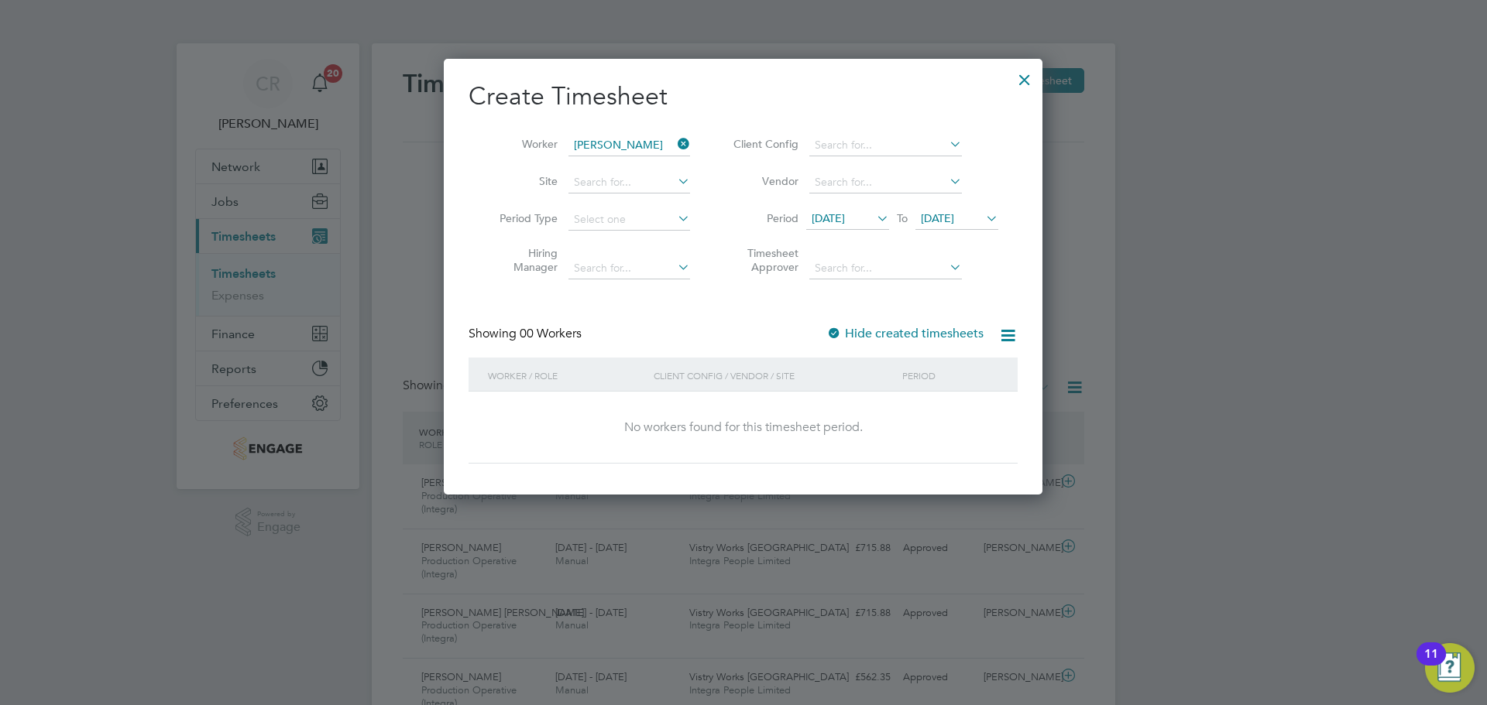
click at [861, 332] on label "Hide created timesheets" at bounding box center [904, 333] width 157 height 15
click at [850, 336] on label "Hide created timesheets" at bounding box center [904, 333] width 157 height 15
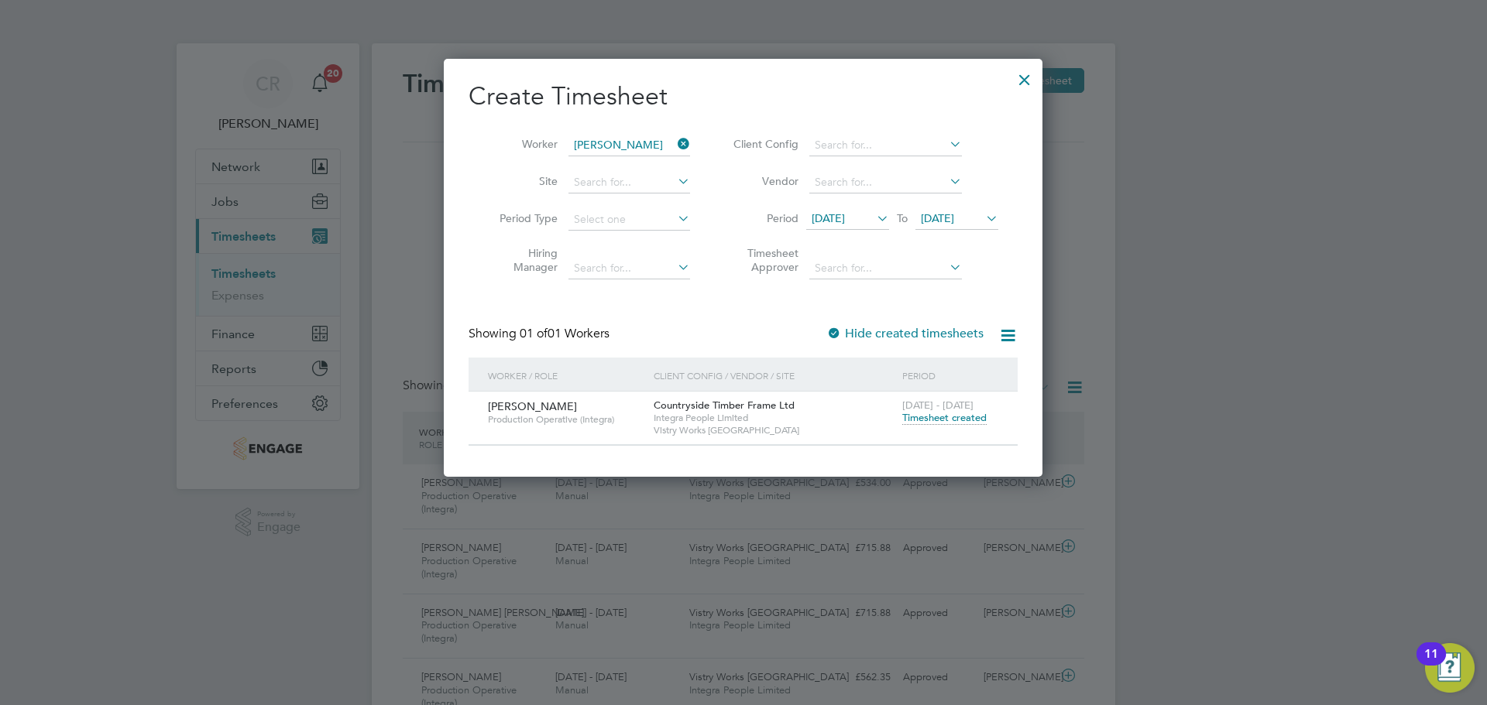
click at [942, 416] on span "Timesheet created" at bounding box center [944, 418] width 84 height 14
